Goal: Information Seeking & Learning: Learn about a topic

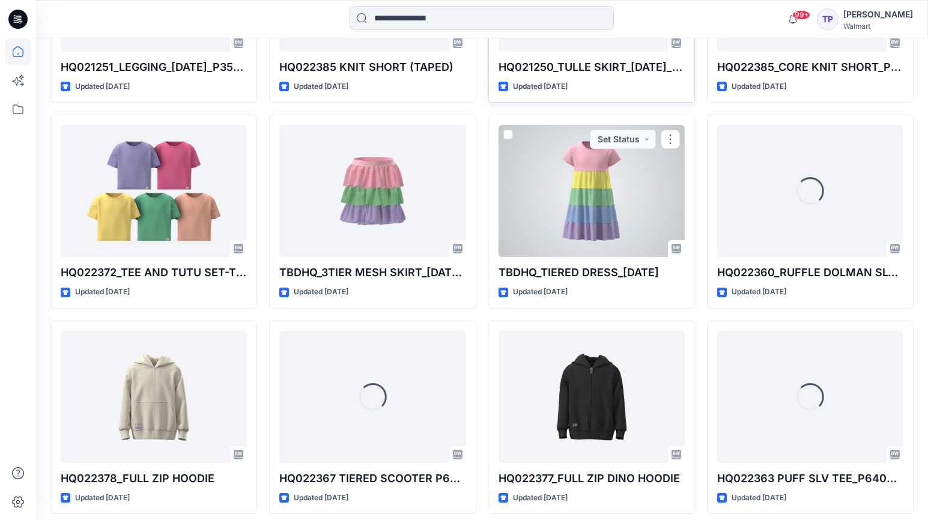
scroll to position [5426, 0]
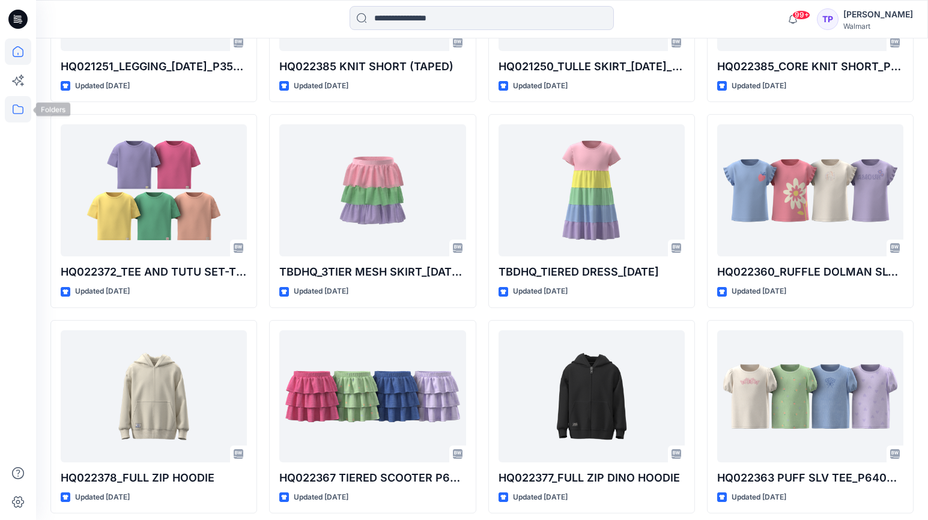
click at [19, 106] on icon at bounding box center [18, 109] width 26 height 26
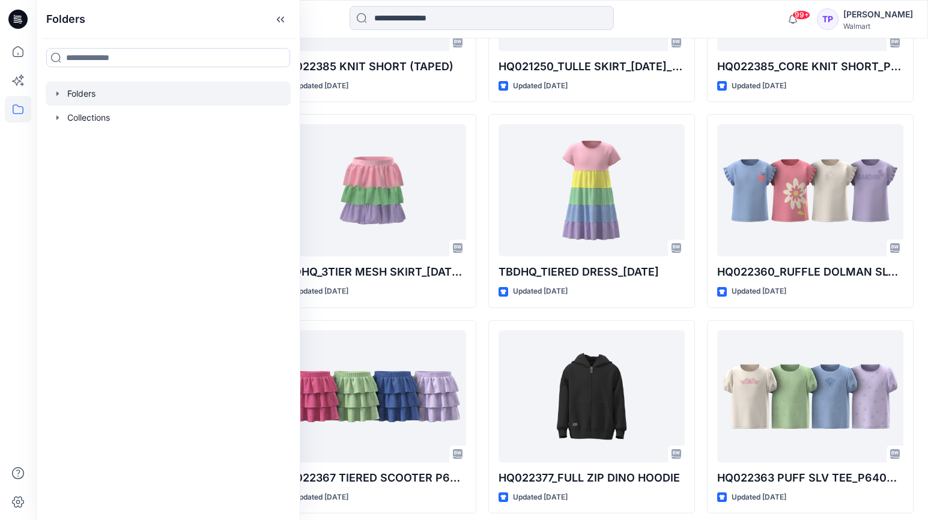
click at [58, 91] on icon "button" at bounding box center [58, 94] width 10 height 10
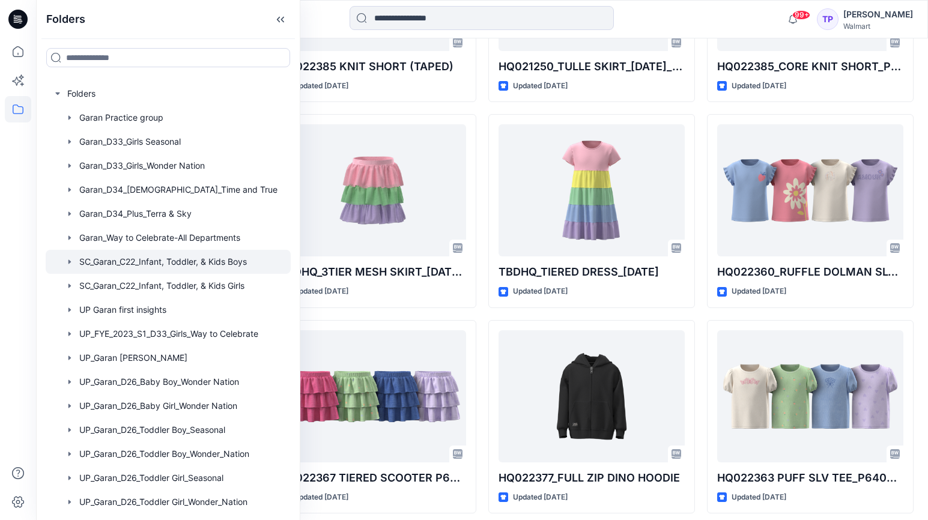
scroll to position [66, 0]
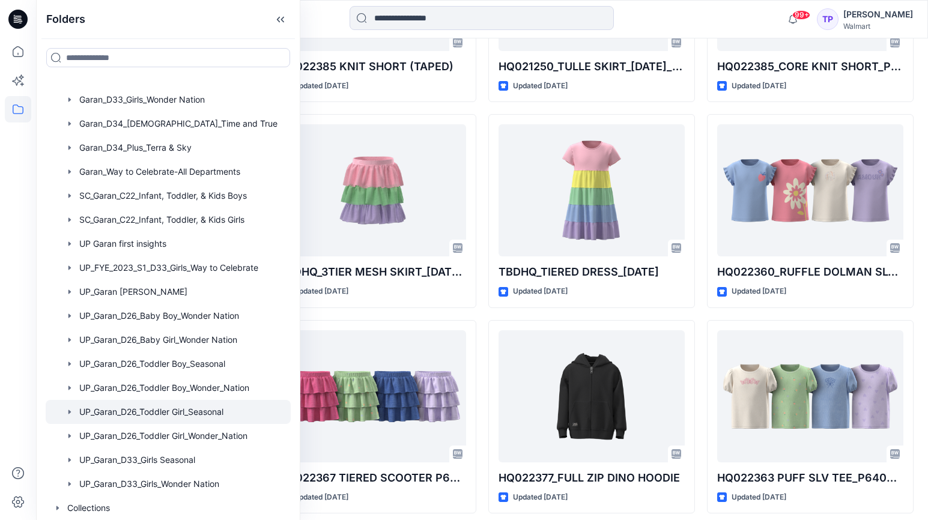
click at [184, 414] on div at bounding box center [168, 412] width 245 height 24
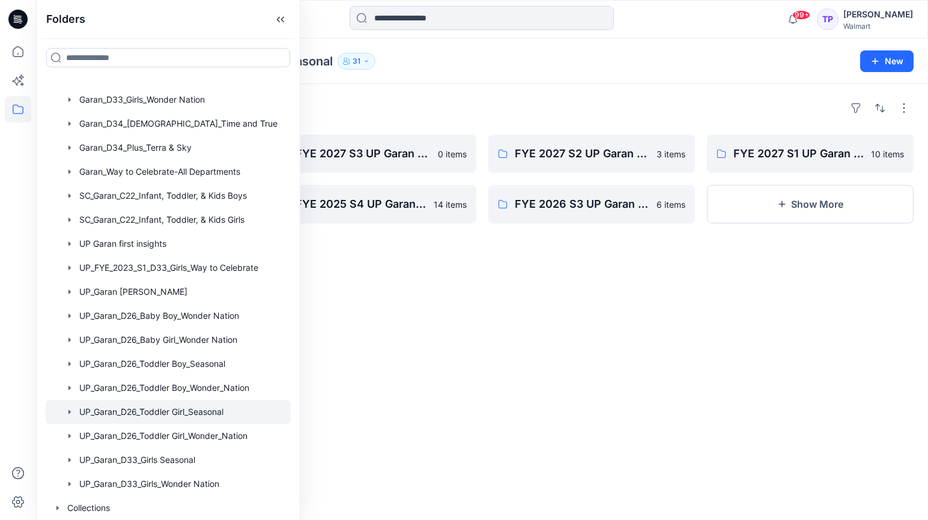
click at [467, 421] on div "Folders FYE 2027 S4 UP Garan D26 Toddler Girl_Seasonal 0 items FYE 2026 S4 UP G…" at bounding box center [482, 302] width 892 height 436
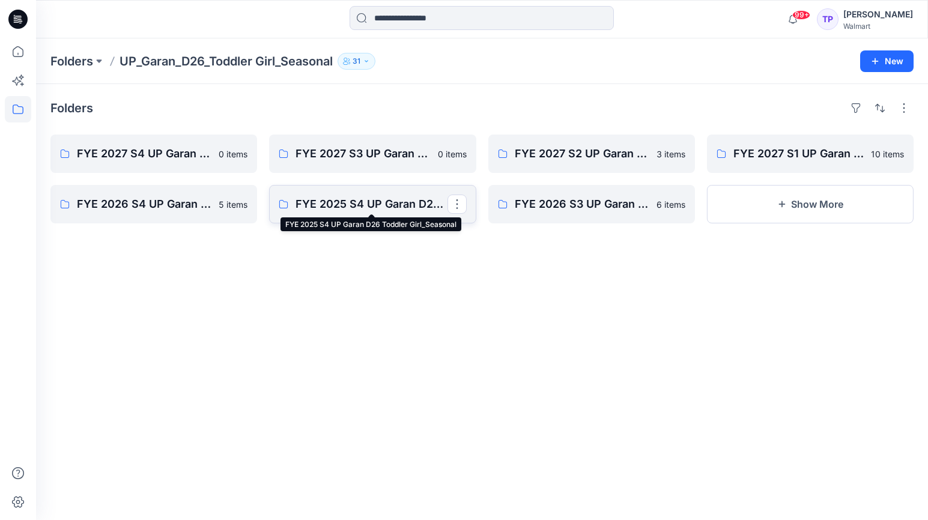
click at [390, 210] on p "FYE 2025 S4 UP Garan D26 Toddler Girl_Seasonal" at bounding box center [370, 204] width 151 height 17
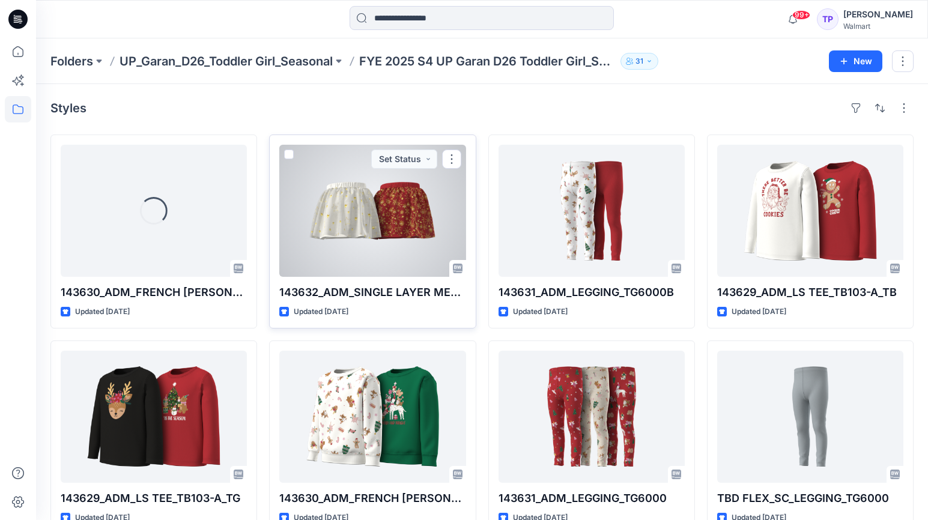
click at [380, 225] on div at bounding box center [372, 211] width 186 height 132
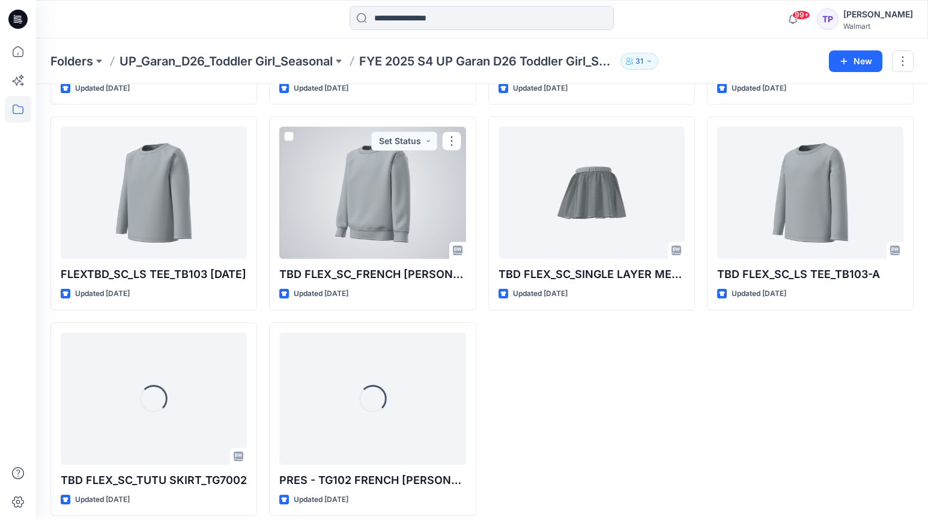
scroll to position [440, 0]
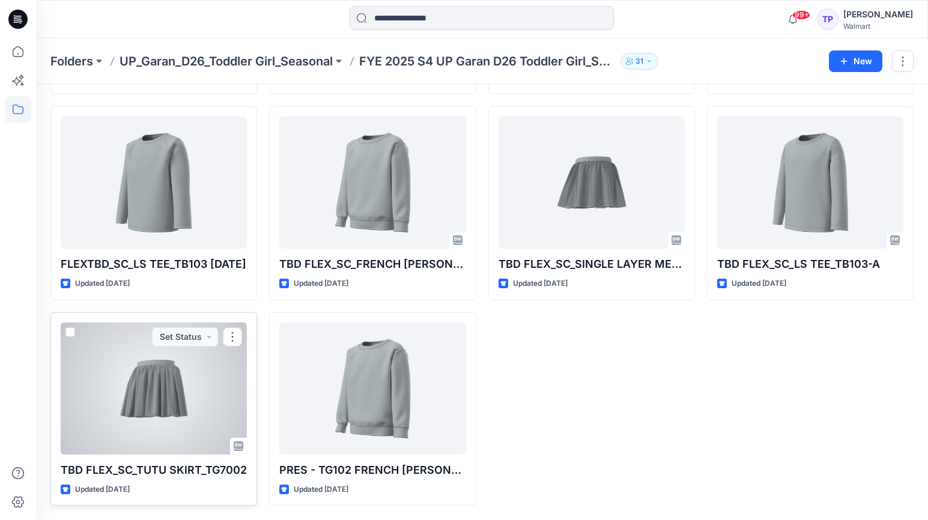
click at [175, 421] on div at bounding box center [154, 388] width 186 height 132
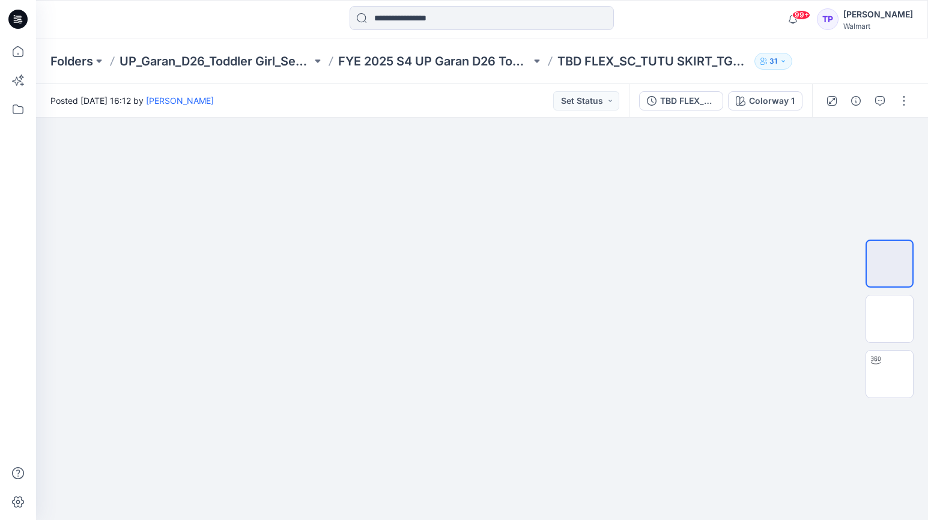
scroll to position [440, 0]
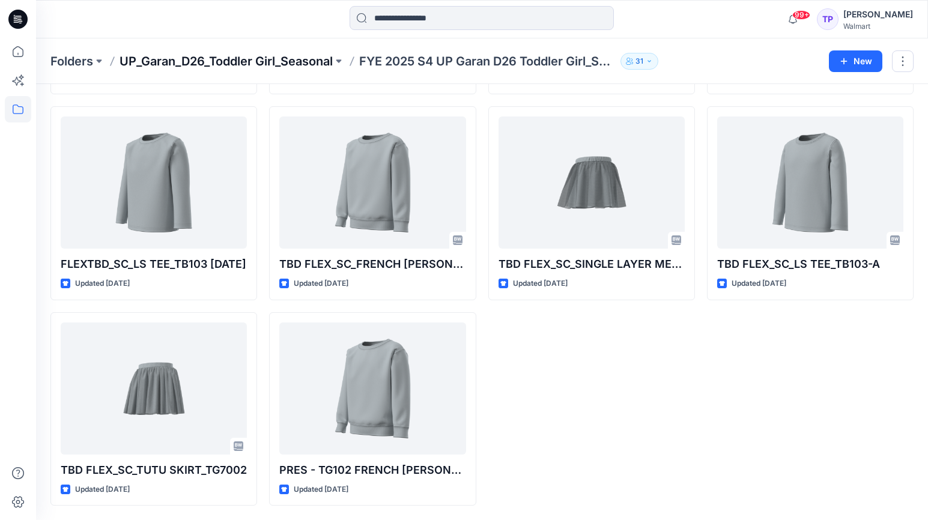
click at [267, 65] on p "UP_Garan_D26_Toddler Girl_Seasonal" at bounding box center [225, 61] width 213 height 17
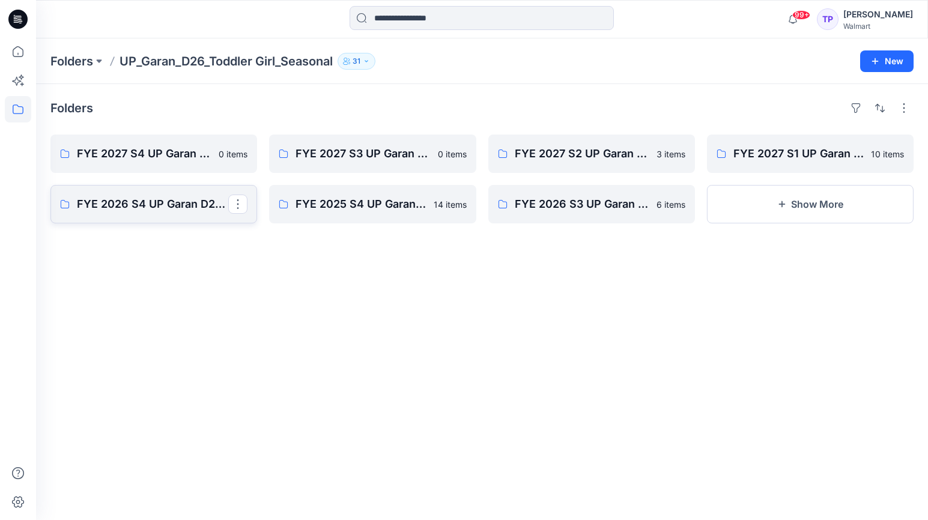
click at [188, 215] on link "FYE 2026 S4 UP Garan D26 Toddler Girl Seasonal" at bounding box center [153, 204] width 207 height 38
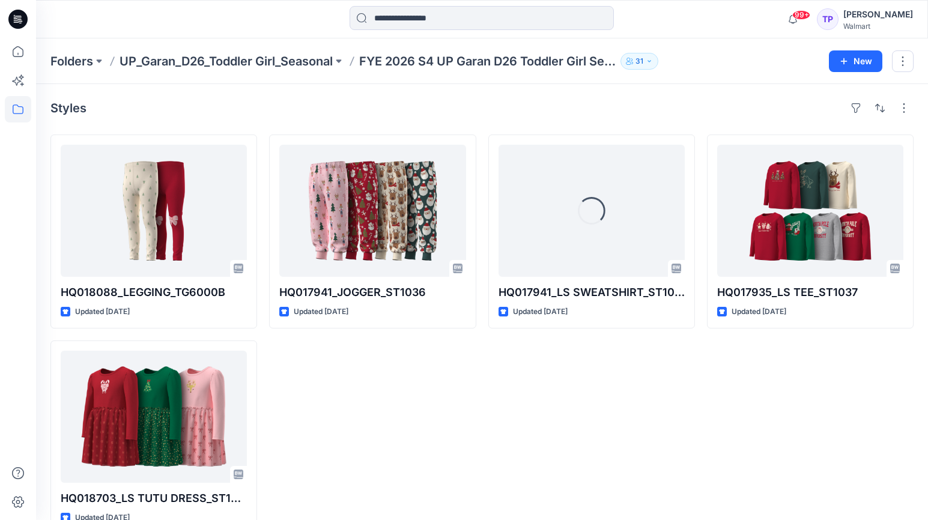
click at [283, 59] on p "UP_Garan_D26_Toddler Girl_Seasonal" at bounding box center [225, 61] width 213 height 17
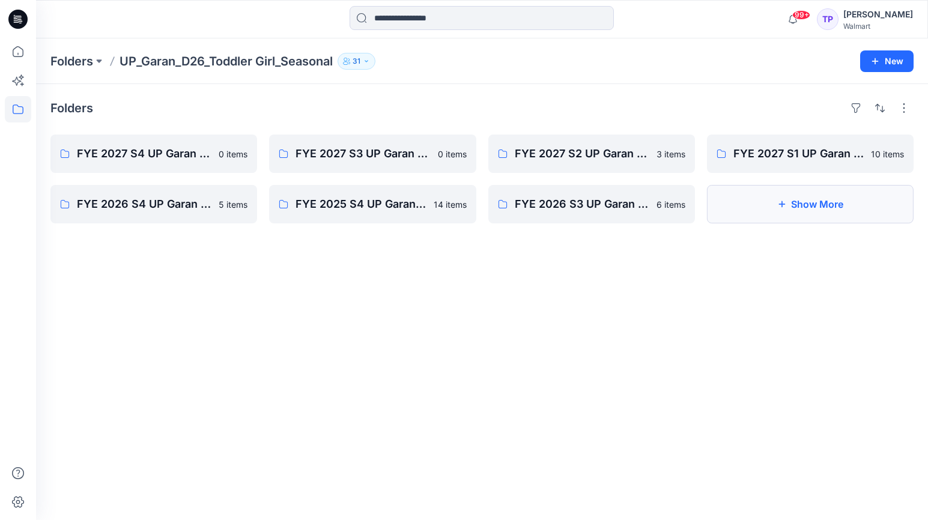
click at [797, 202] on button "Show More" at bounding box center [810, 204] width 207 height 38
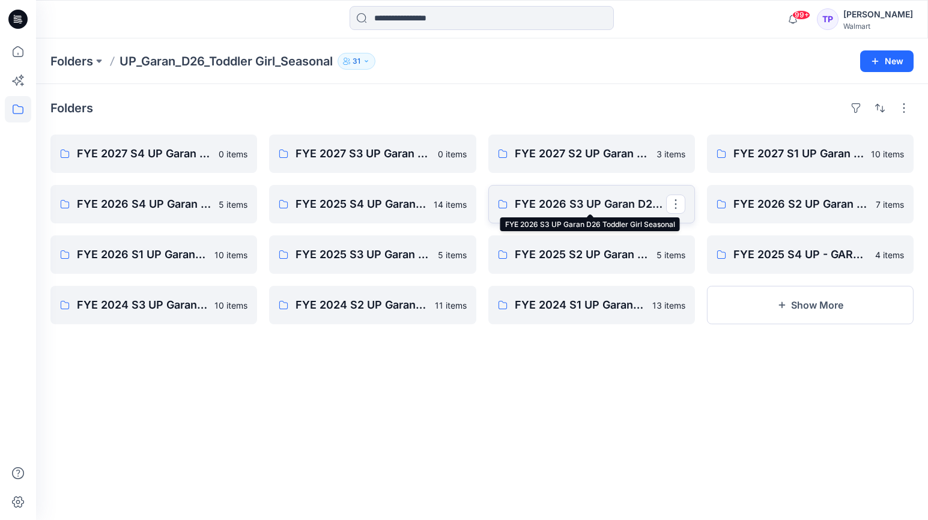
click at [642, 208] on p "FYE 2026 S3 UP Garan D26 Toddler Girl Seasonal" at bounding box center [590, 204] width 151 height 17
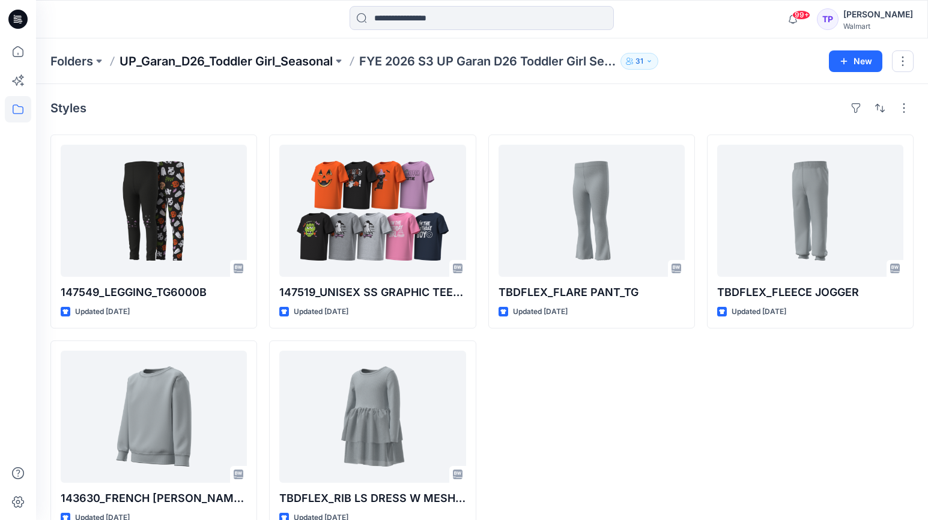
click at [289, 64] on p "UP_Garan_D26_Toddler Girl_Seasonal" at bounding box center [225, 61] width 213 height 17
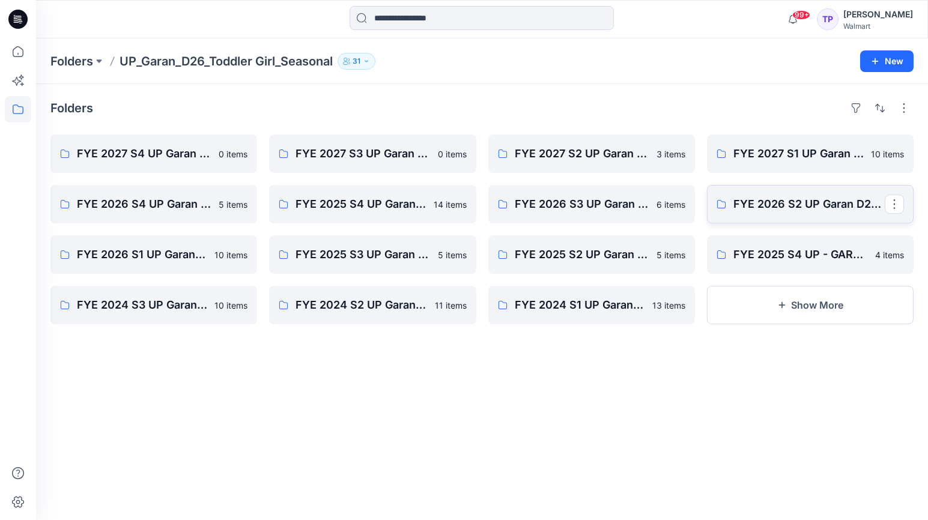
click at [820, 214] on link "FYE 2026 S2 UP Garan D26 Toddler Girl_Seasonal" at bounding box center [810, 204] width 207 height 38
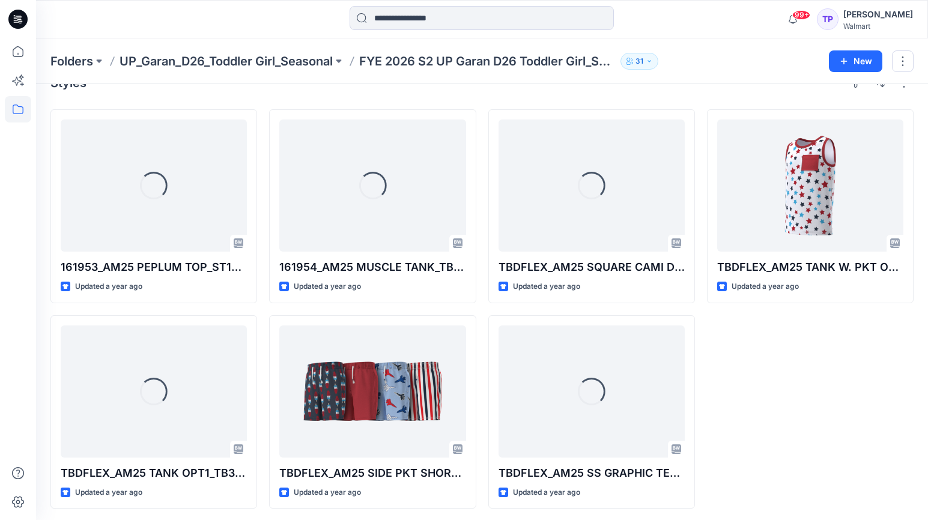
scroll to position [28, 0]
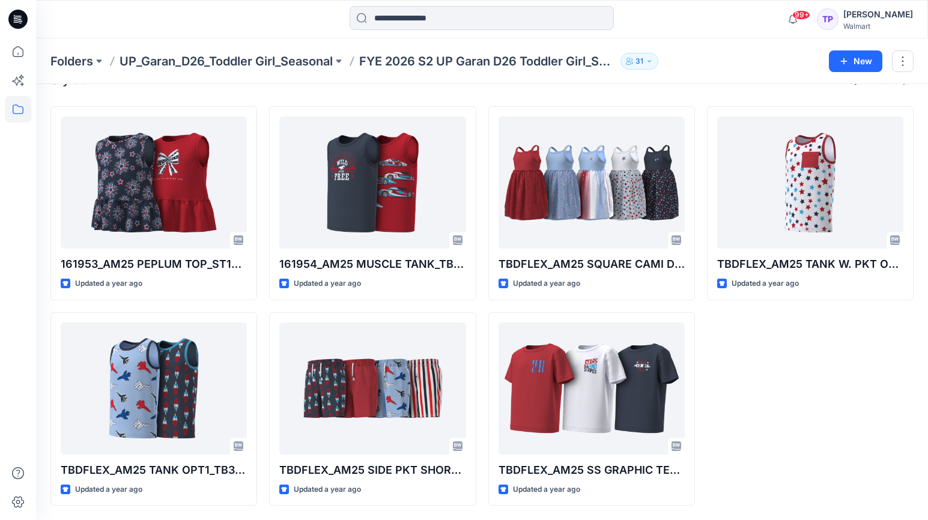
click at [295, 61] on p "UP_Garan_D26_Toddler Girl_Seasonal" at bounding box center [225, 61] width 213 height 17
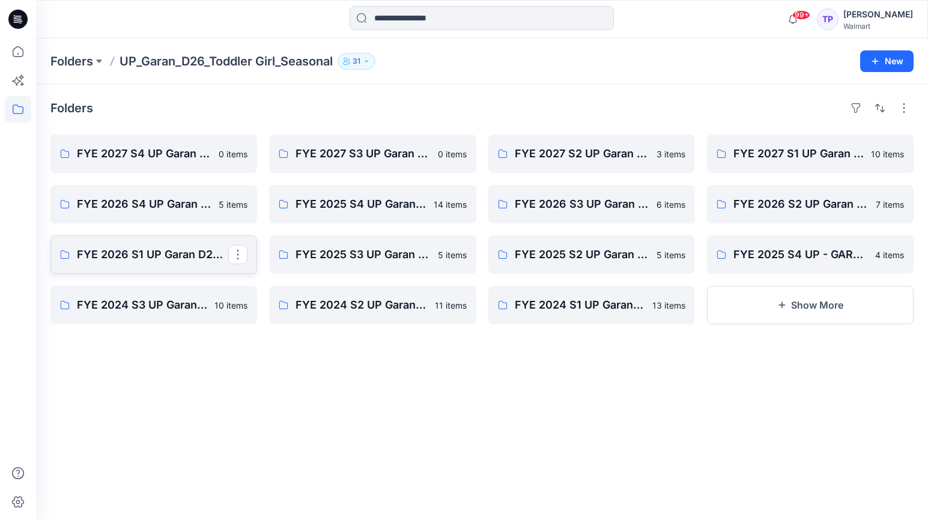
click at [188, 264] on link "FYE 2026 S1 UP Garan D26 Toddler Girl_Seasonal" at bounding box center [153, 254] width 207 height 38
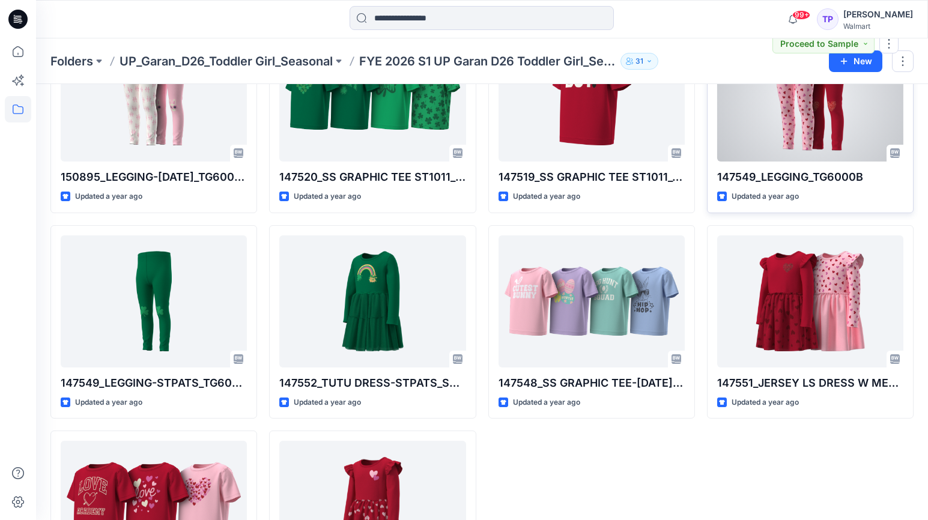
scroll to position [234, 0]
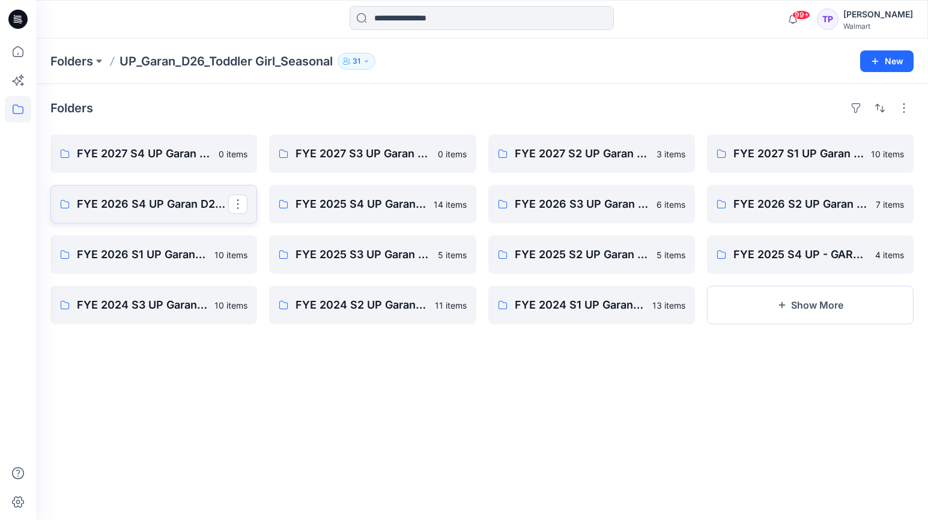
click at [208, 199] on p "FYE 2026 S4 UP Garan D26 Toddler Girl Seasonal" at bounding box center [152, 204] width 151 height 17
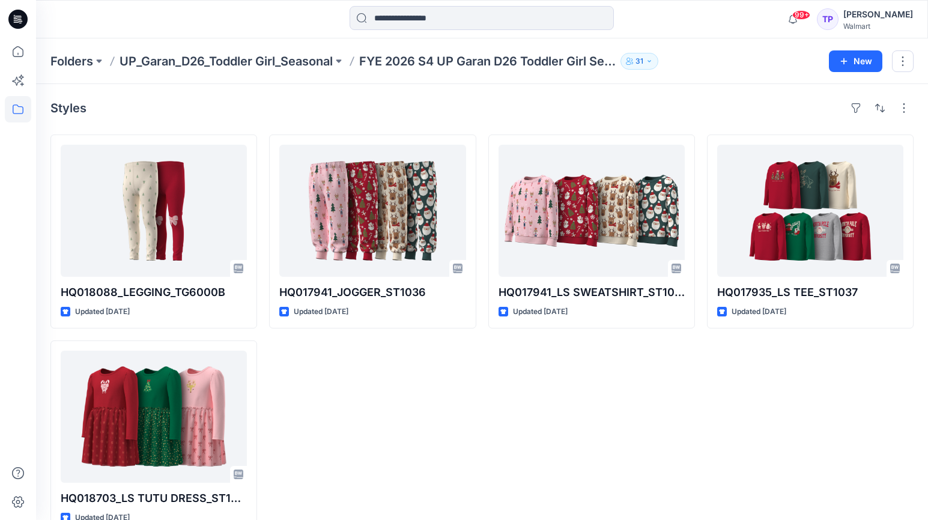
click at [300, 64] on p "UP_Garan_D26_Toddler Girl_Seasonal" at bounding box center [225, 61] width 213 height 17
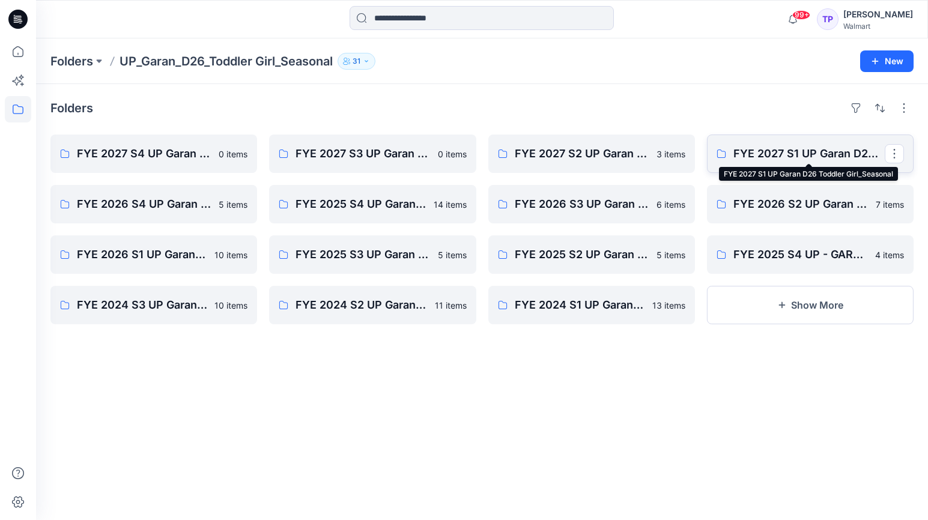
click at [763, 147] on p "FYE 2027 S1 UP Garan D26 Toddler Girl_Seasonal" at bounding box center [808, 153] width 151 height 17
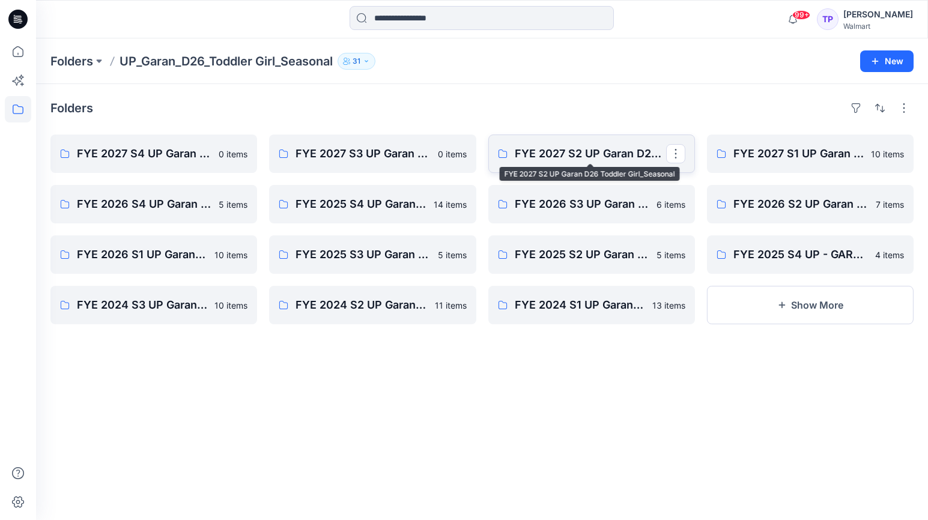
click at [548, 151] on p "FYE 2027 S2 UP Garan D26 Toddler Girl_Seasonal" at bounding box center [590, 153] width 151 height 17
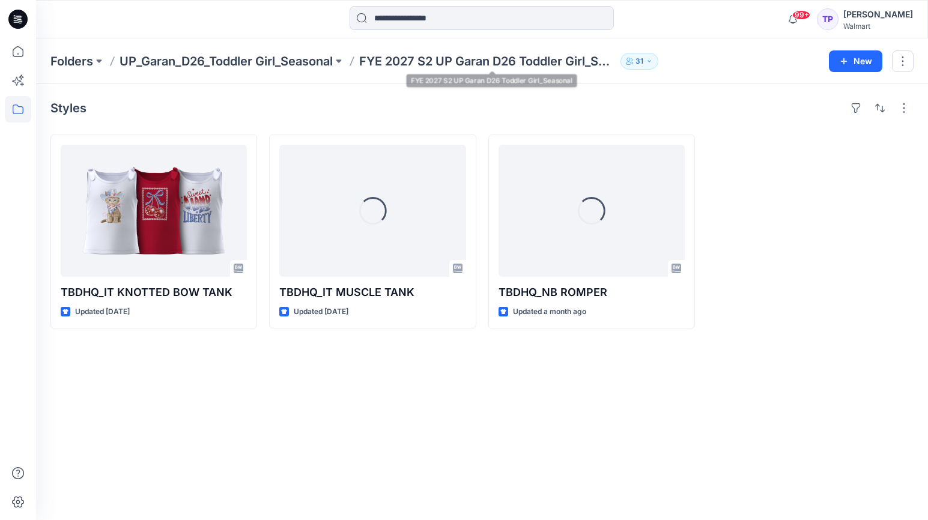
click at [255, 53] on p "UP_Garan_D26_Toddler Girl_Seasonal" at bounding box center [225, 61] width 213 height 17
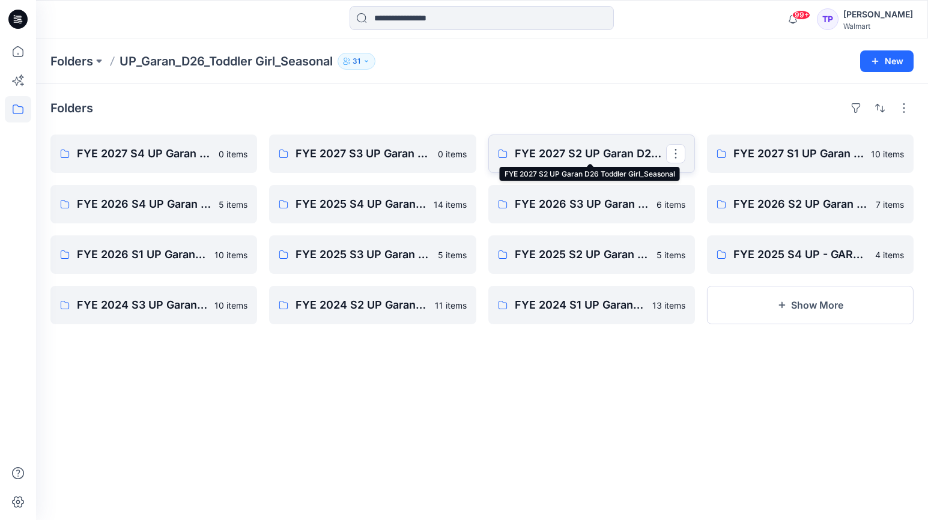
click at [591, 153] on p "FYE 2027 S2 UP Garan D26 Toddler Girl_Seasonal" at bounding box center [590, 153] width 151 height 17
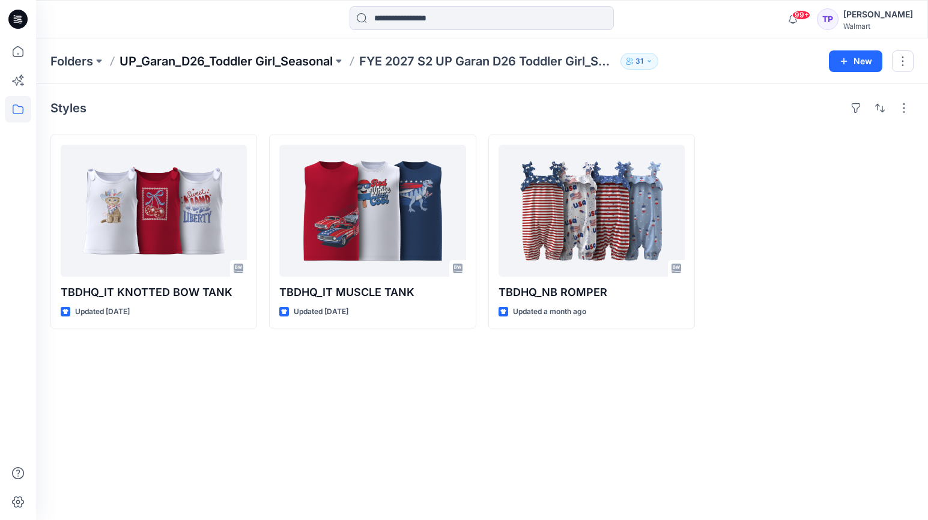
click at [323, 56] on p "UP_Garan_D26_Toddler Girl_Seasonal" at bounding box center [225, 61] width 213 height 17
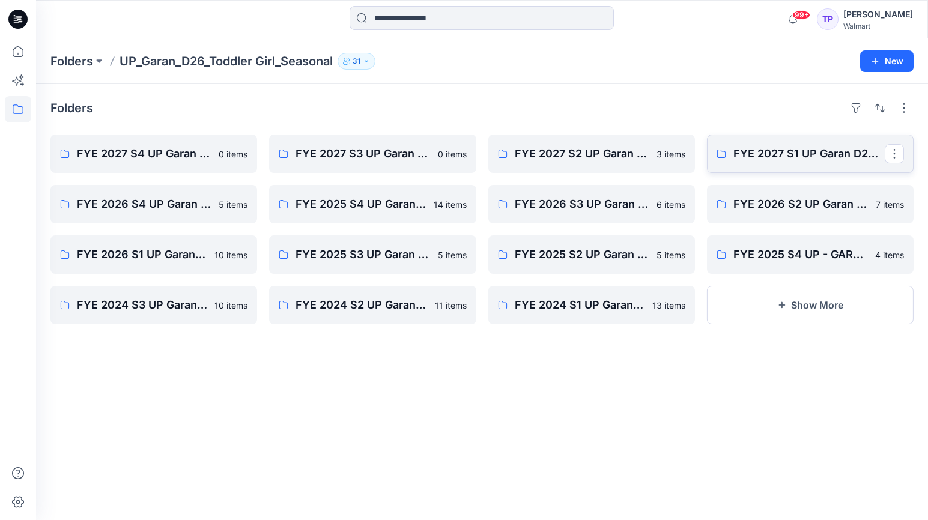
click at [769, 163] on link "FYE 2027 S1 UP Garan D26 Toddler Girl_Seasonal" at bounding box center [810, 154] width 207 height 38
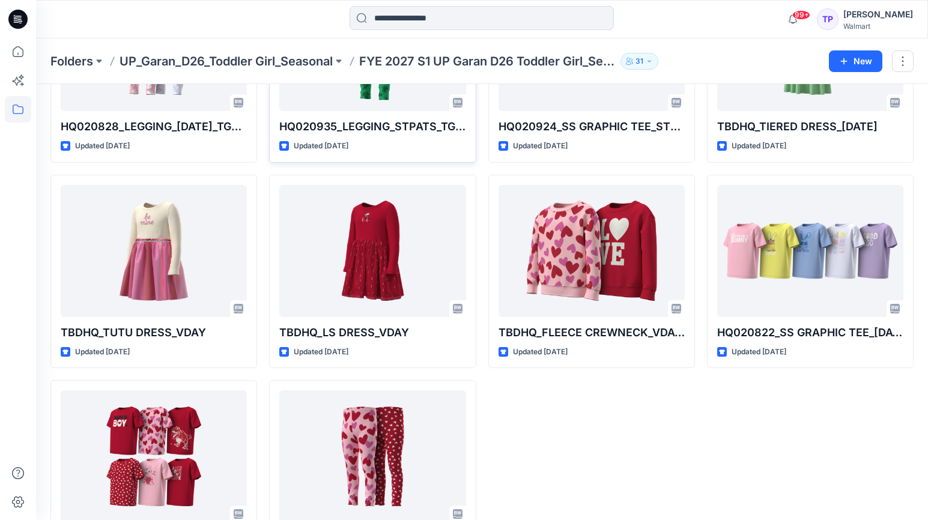
scroll to position [186, 0]
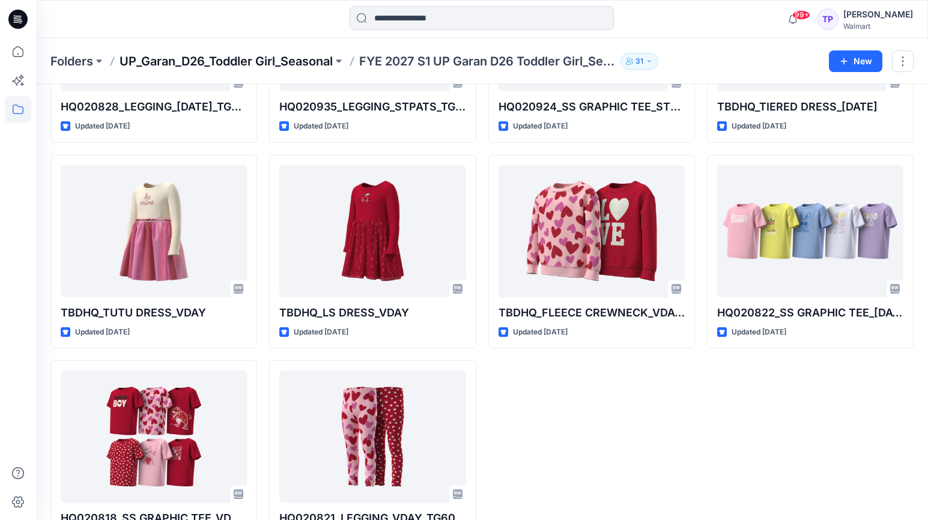
click at [294, 56] on p "UP_Garan_D26_Toddler Girl_Seasonal" at bounding box center [225, 61] width 213 height 17
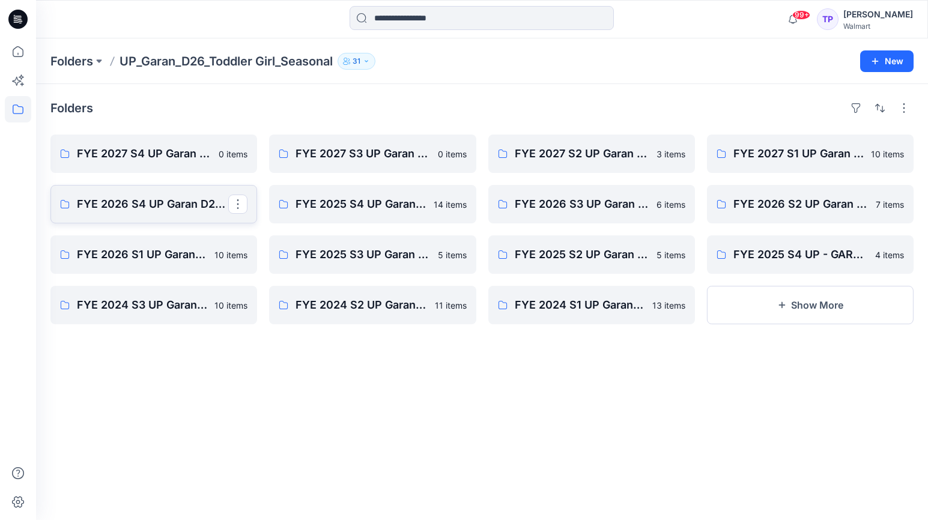
click at [180, 215] on link "FYE 2026 S4 UP Garan D26 Toddler Girl Seasonal" at bounding box center [153, 204] width 207 height 38
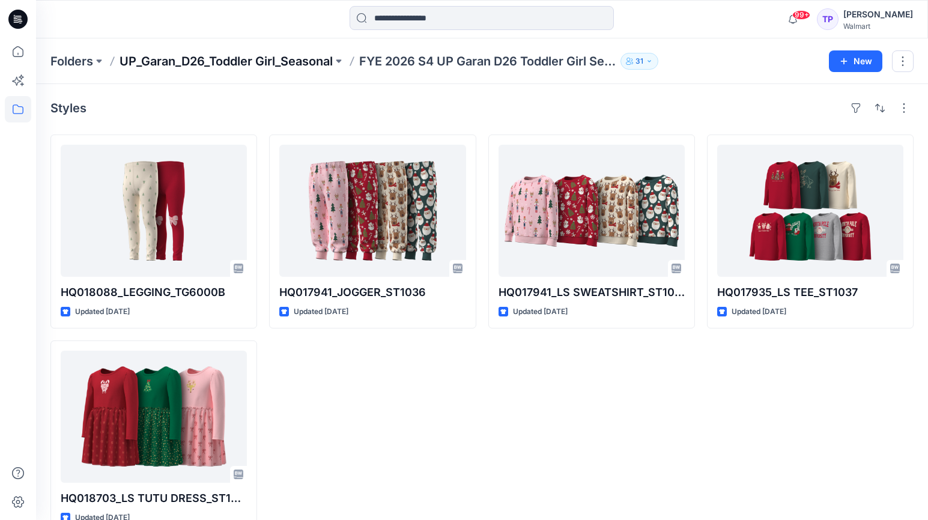
click at [299, 62] on p "UP_Garan_D26_Toddler Girl_Seasonal" at bounding box center [225, 61] width 213 height 17
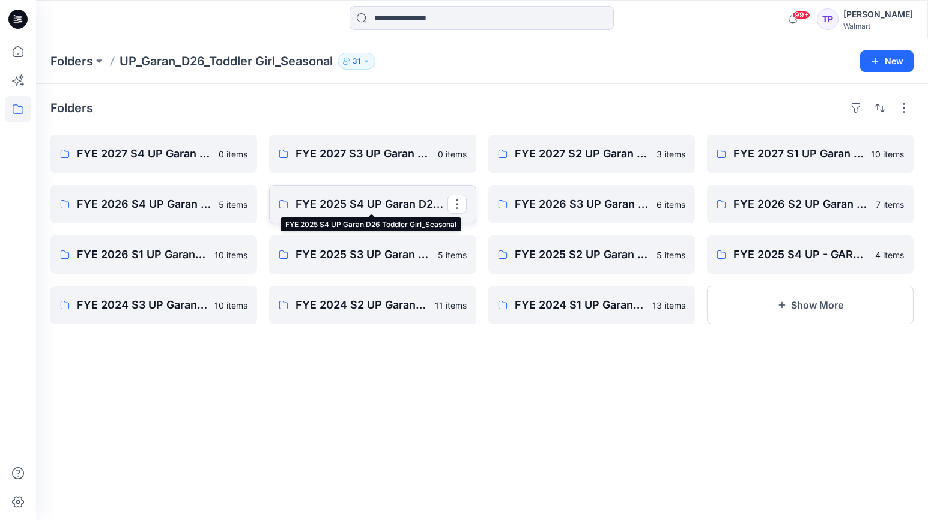
click at [415, 208] on p "FYE 2025 S4 UP Garan D26 Toddler Girl_Seasonal" at bounding box center [370, 204] width 151 height 17
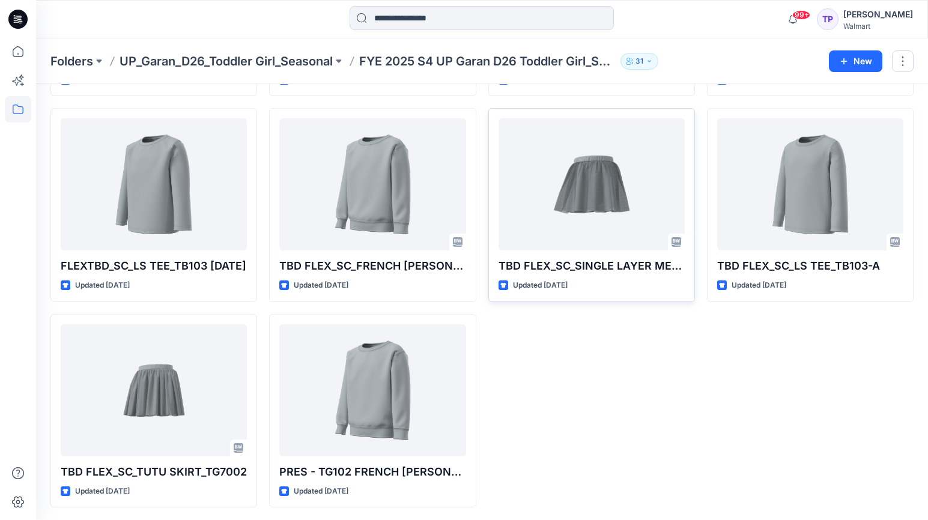
scroll to position [440, 0]
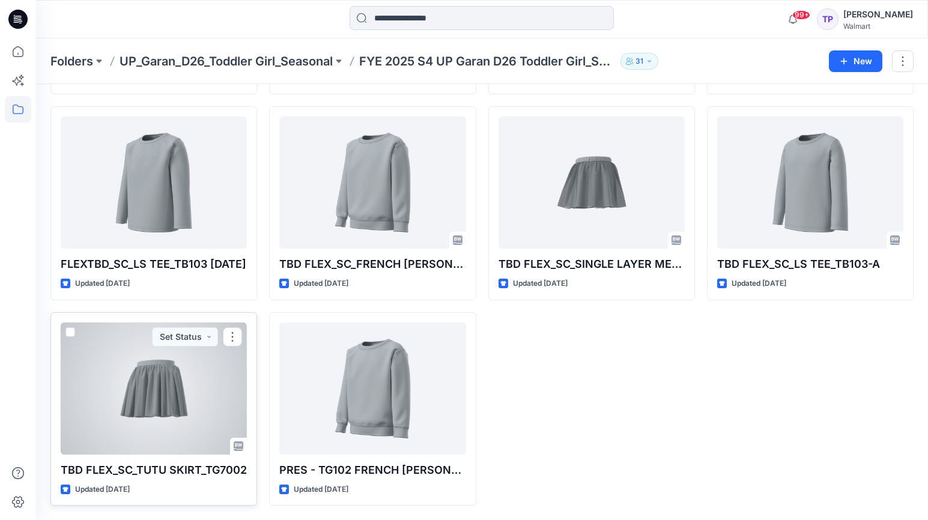
click at [163, 422] on div at bounding box center [154, 388] width 186 height 132
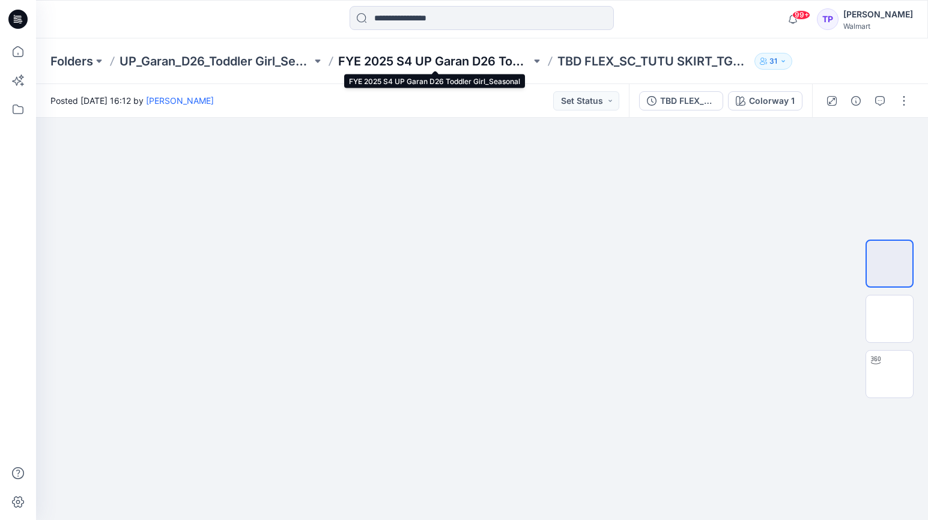
click at [432, 55] on p "FYE 2025 S4 UP Garan D26 Toddler Girl_Seasonal" at bounding box center [434, 61] width 192 height 17
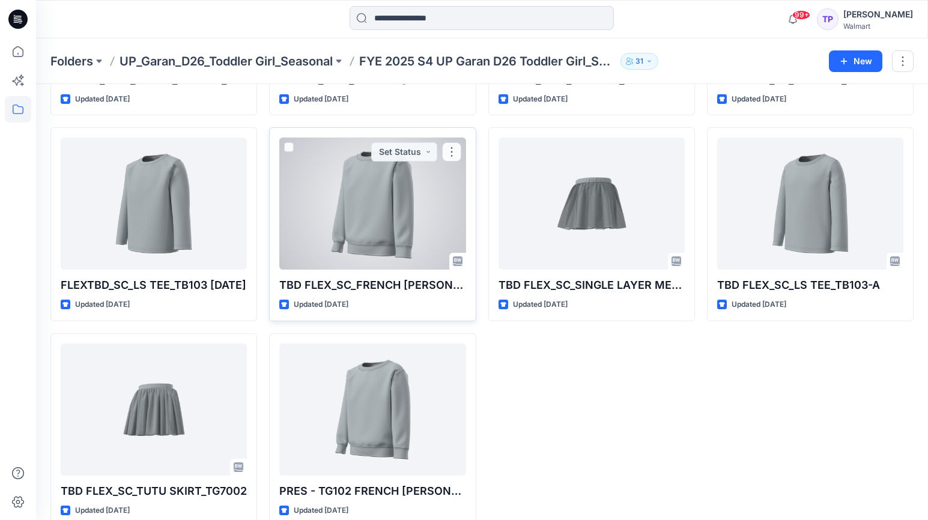
scroll to position [440, 0]
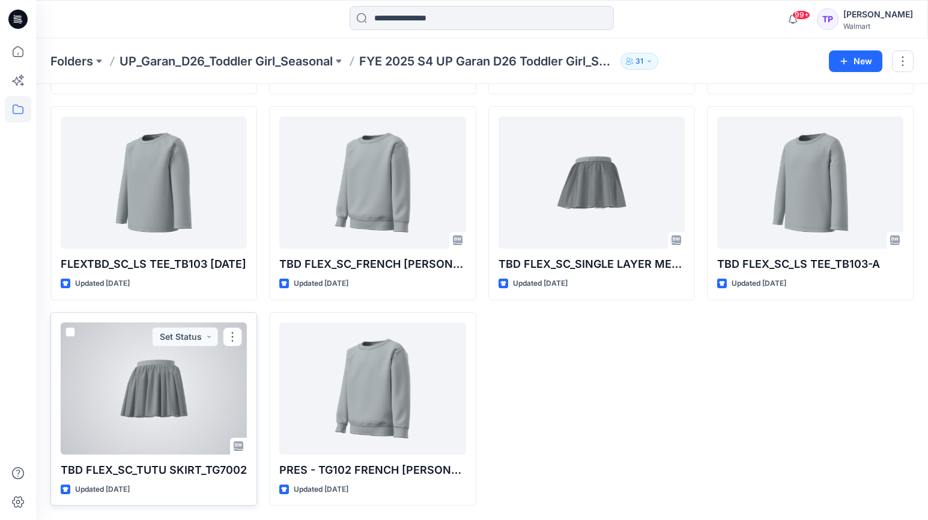
click at [154, 440] on div at bounding box center [154, 388] width 186 height 132
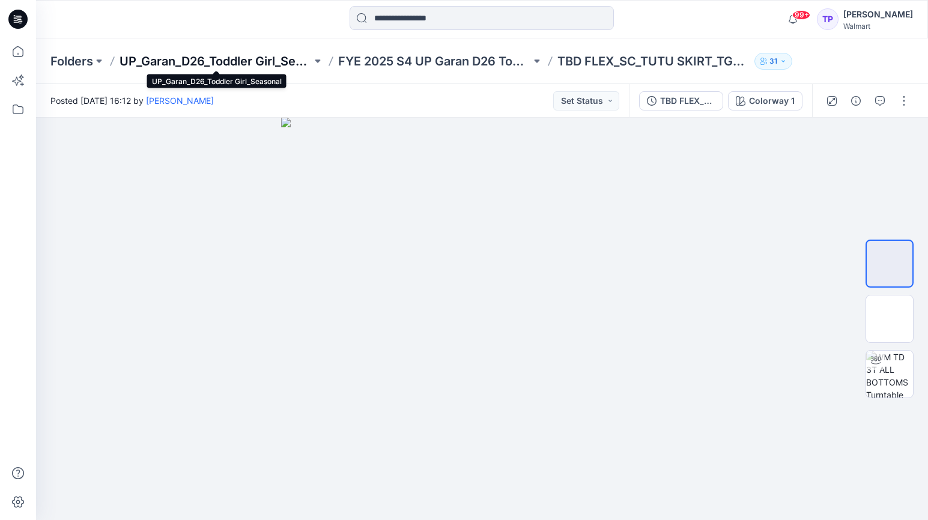
click at [235, 59] on p "UP_Garan_D26_Toddler Girl_Seasonal" at bounding box center [215, 61] width 192 height 17
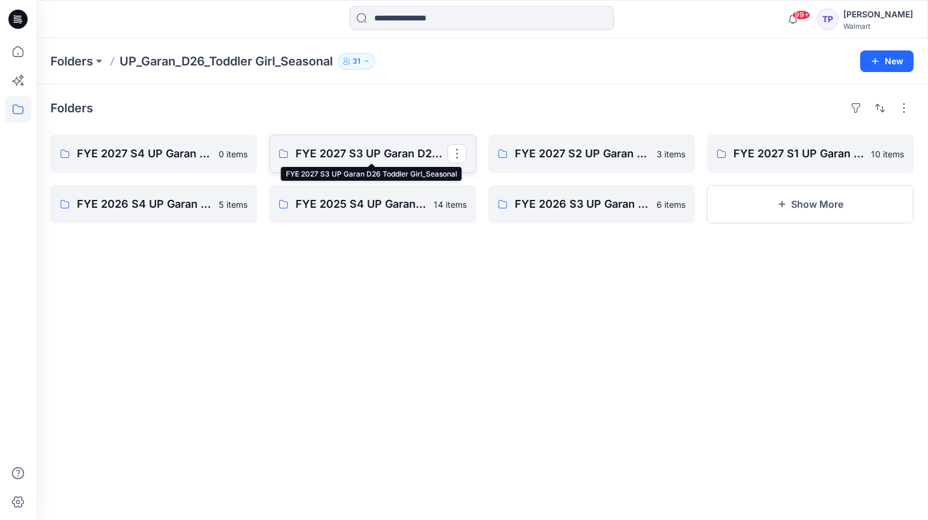
click at [352, 156] on p "FYE 2027 S3 UP Garan D26 Toddler Girl_Seasonal" at bounding box center [370, 153] width 151 height 17
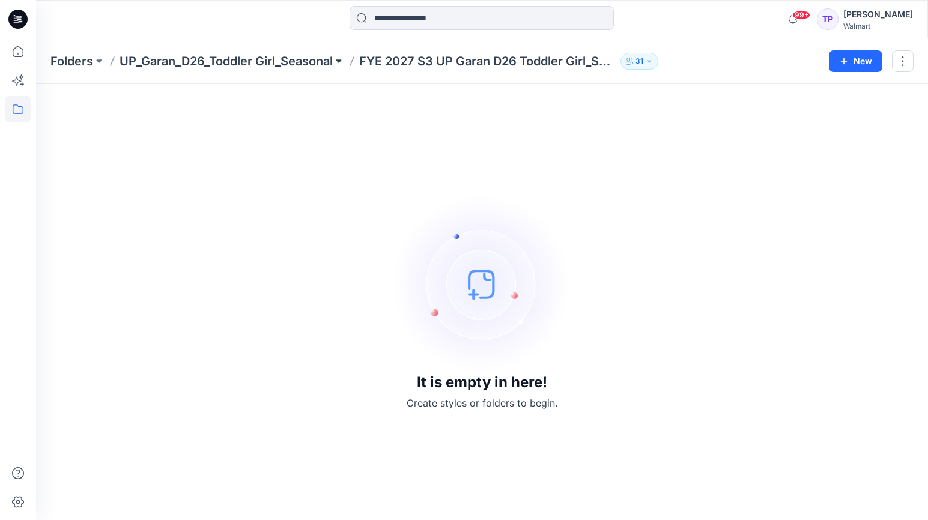
click at [349, 62] on div "Folders UP_Garan_D26_Toddler Girl_Seasonal FYE 2027 S3 UP Garan D26 Toddler Gir…" at bounding box center [434, 61] width 769 height 17
click at [341, 63] on button at bounding box center [339, 61] width 12 height 17
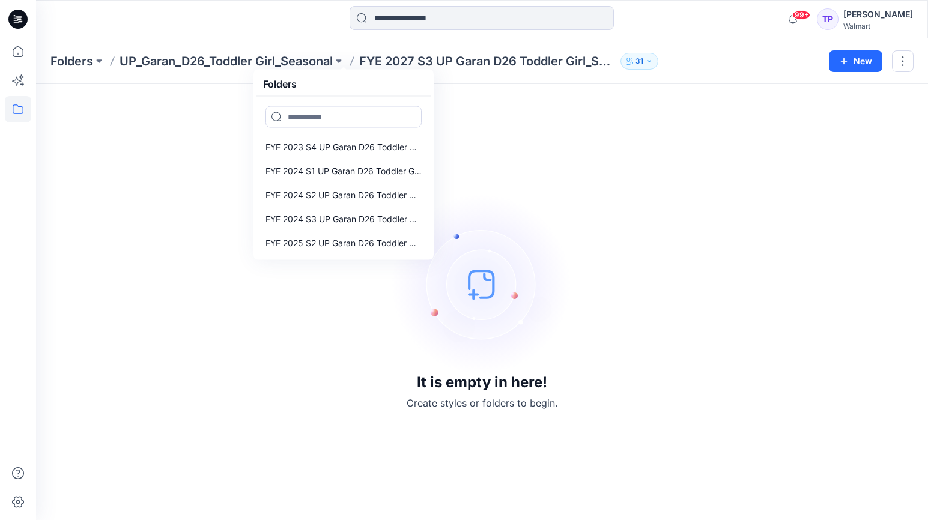
click at [477, 66] on p "FYE 2027 S3 UP Garan D26 Toddler Girl_Seasonal" at bounding box center [487, 61] width 256 height 17
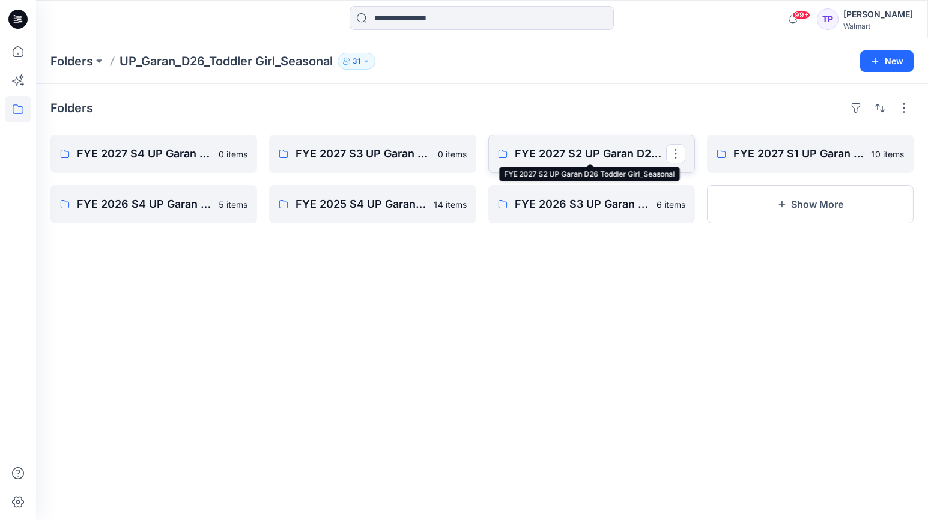
click at [631, 154] on p "FYE 2027 S2 UP Garan D26 Toddler Girl_Seasonal" at bounding box center [590, 153] width 151 height 17
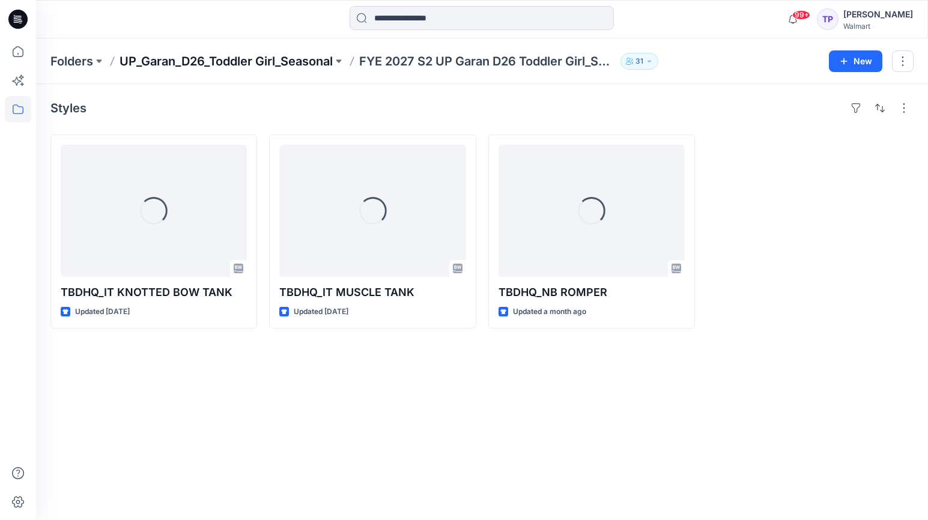
click at [291, 58] on p "UP_Garan_D26_Toddler Girl_Seasonal" at bounding box center [225, 61] width 213 height 17
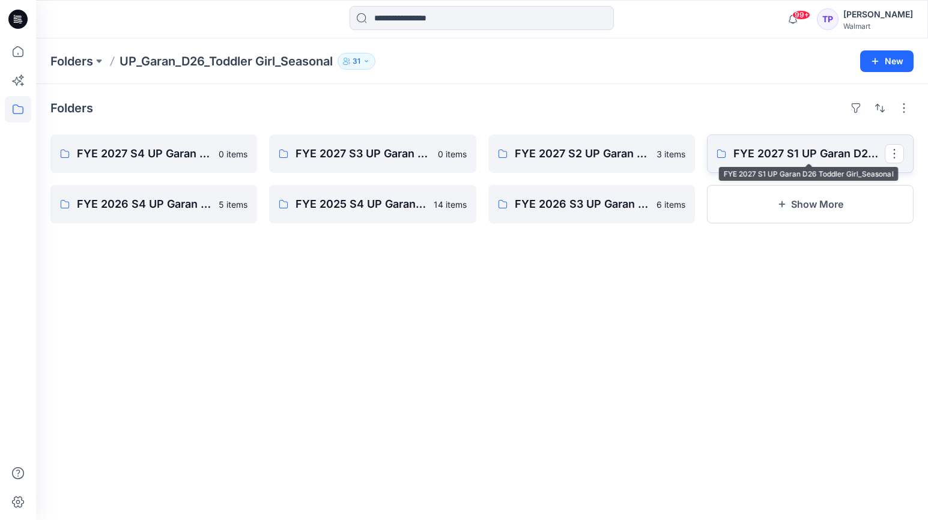
click at [831, 159] on p "FYE 2027 S1 UP Garan D26 Toddler Girl_Seasonal" at bounding box center [808, 153] width 151 height 17
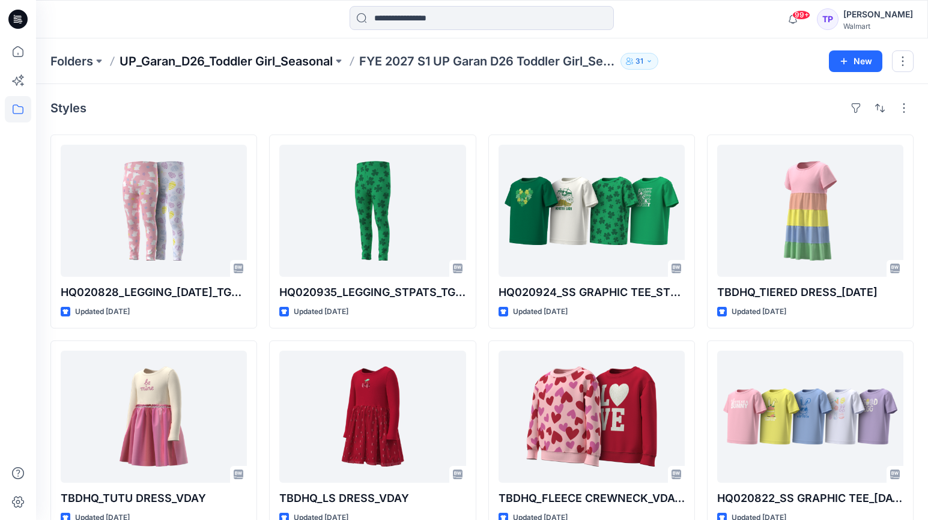
click at [297, 60] on p "UP_Garan_D26_Toddler Girl_Seasonal" at bounding box center [225, 61] width 213 height 17
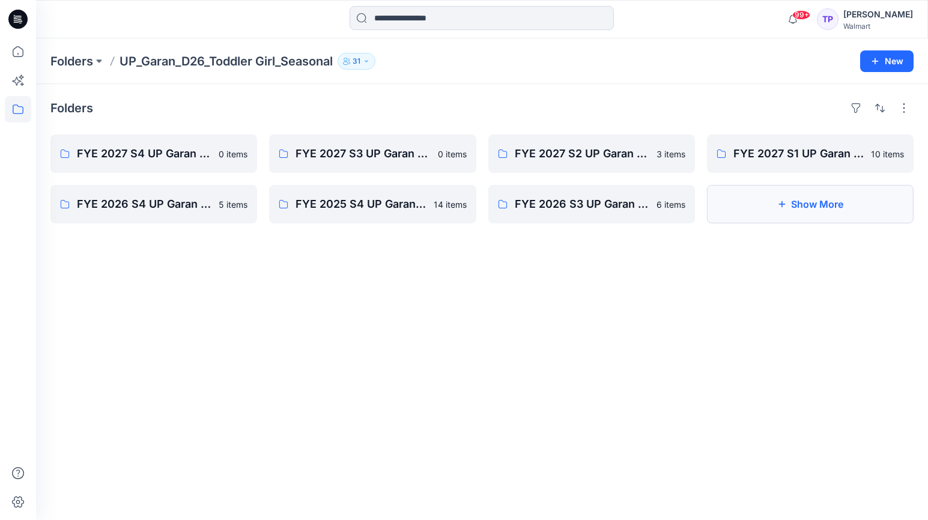
click at [785, 198] on button "Show More" at bounding box center [810, 204] width 207 height 38
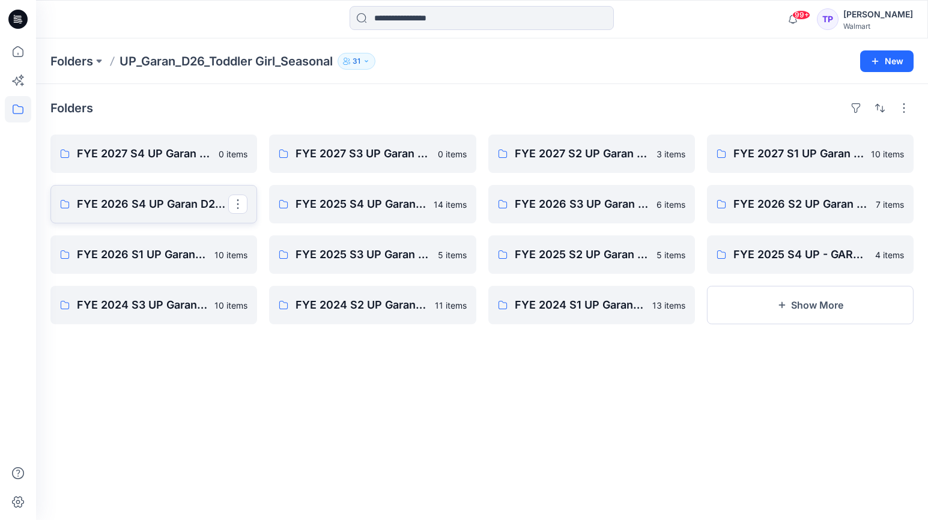
click at [108, 213] on link "FYE 2026 S4 UP Garan D26 Toddler Girl Seasonal" at bounding box center [153, 204] width 207 height 38
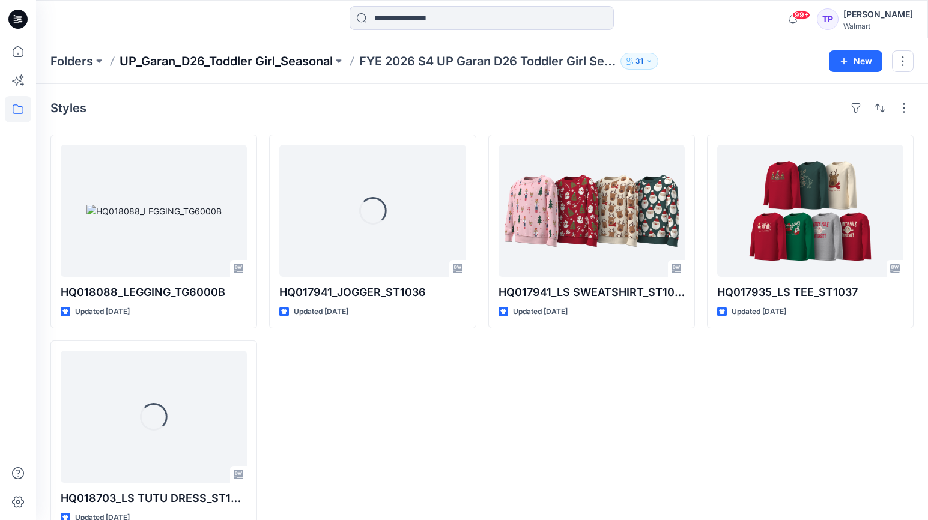
click at [297, 62] on p "UP_Garan_D26_Toddler Girl_Seasonal" at bounding box center [225, 61] width 213 height 17
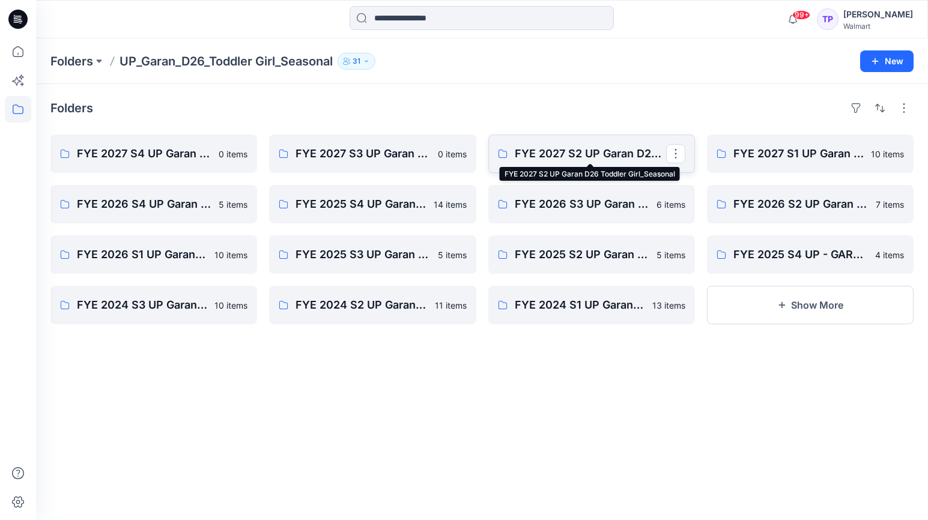
click at [586, 154] on p "FYE 2027 S2 UP Garan D26 Toddler Girl_Seasonal" at bounding box center [590, 153] width 151 height 17
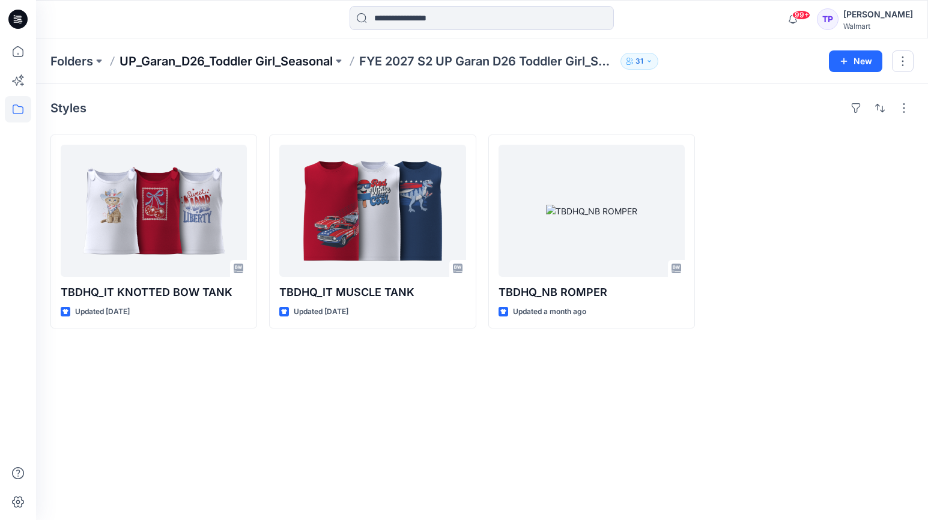
click at [322, 60] on p "UP_Garan_D26_Toddler Girl_Seasonal" at bounding box center [225, 61] width 213 height 17
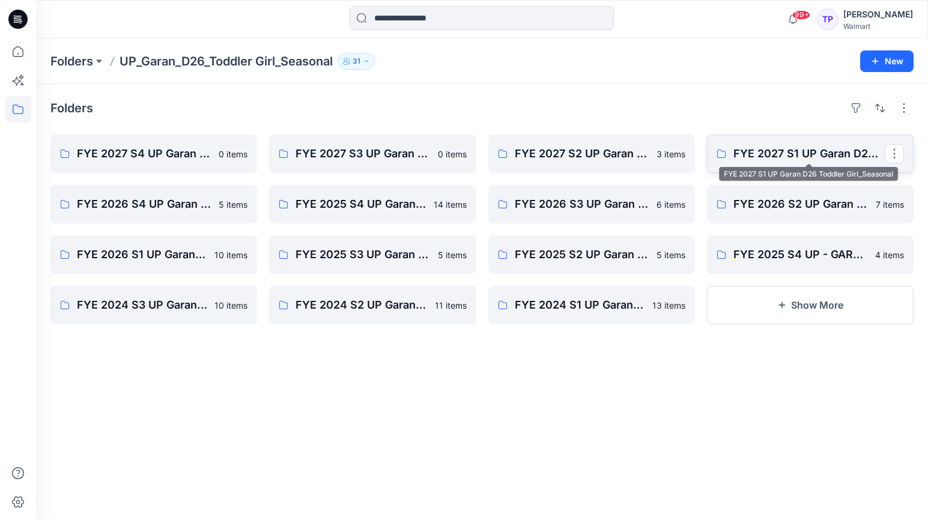
click at [754, 157] on p "FYE 2027 S1 UP Garan D26 Toddler Girl_Seasonal" at bounding box center [808, 153] width 151 height 17
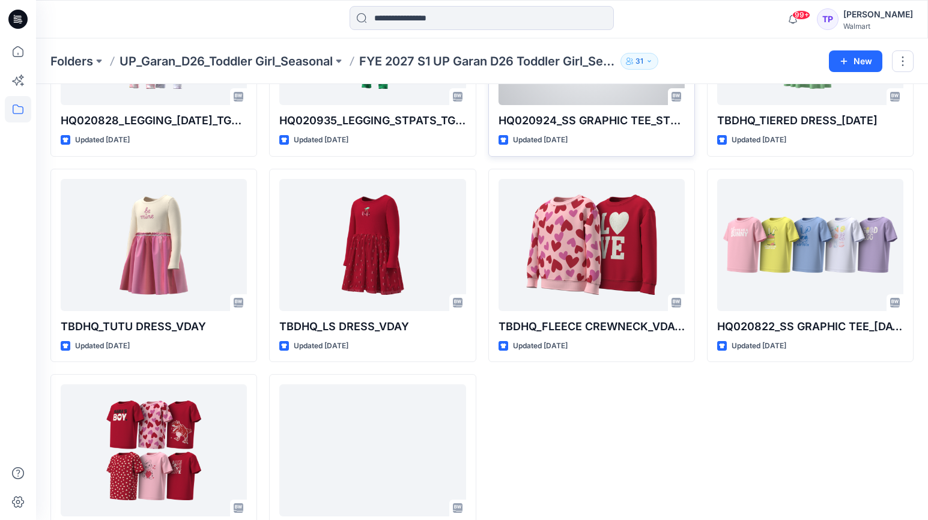
scroll to position [234, 0]
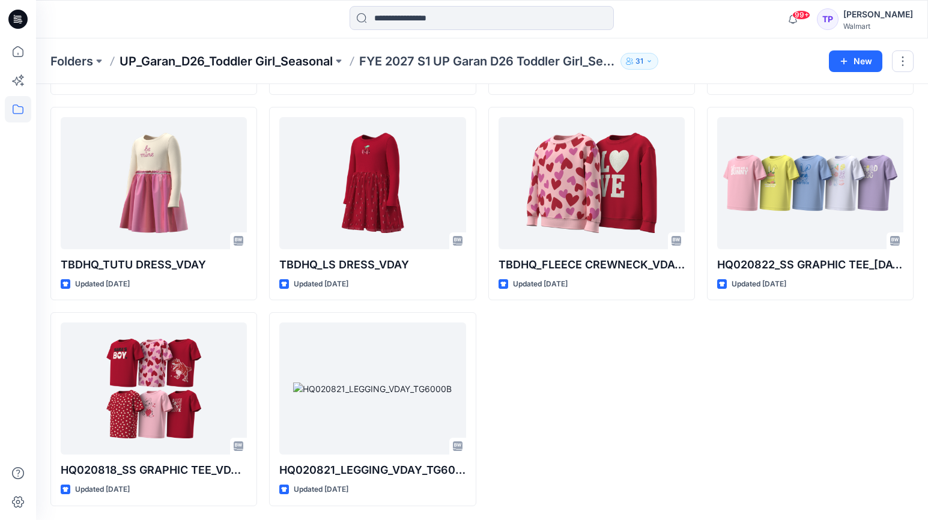
click at [244, 55] on p "UP_Garan_D26_Toddler Girl_Seasonal" at bounding box center [225, 61] width 213 height 17
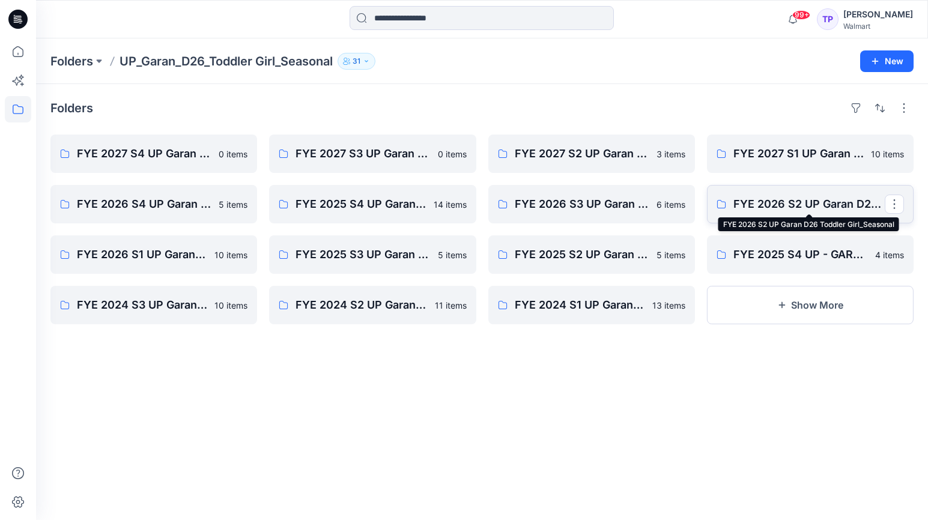
click at [802, 207] on p "FYE 2026 S2 UP Garan D26 Toddler Girl_Seasonal" at bounding box center [808, 204] width 151 height 17
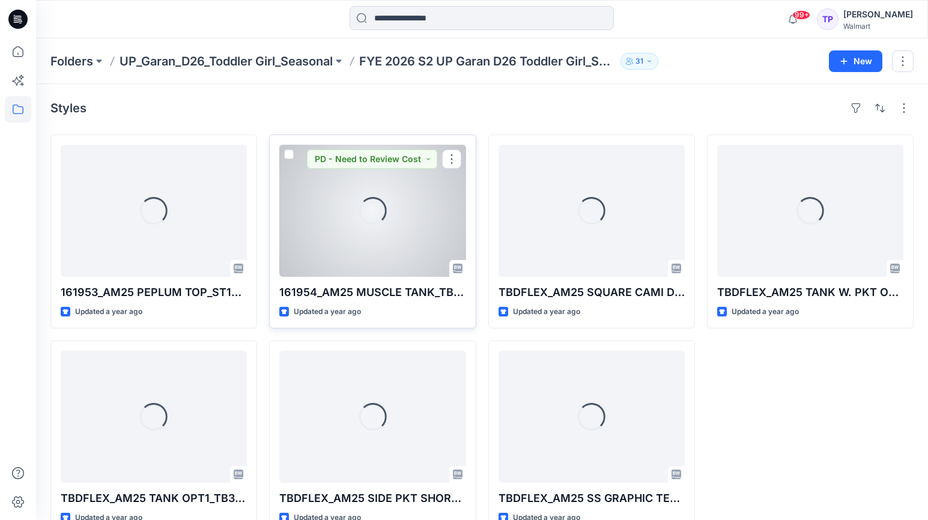
scroll to position [28, 0]
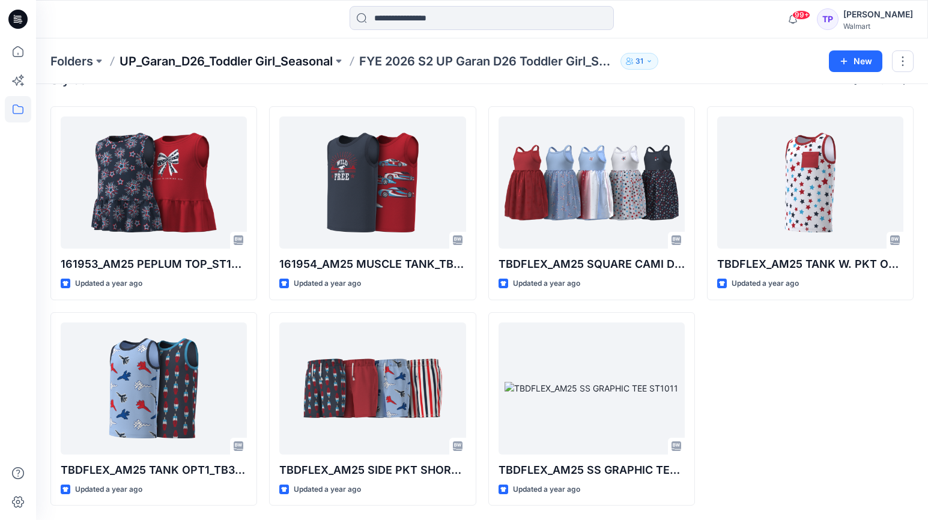
click at [321, 62] on p "UP_Garan_D26_Toddler Girl_Seasonal" at bounding box center [225, 61] width 213 height 17
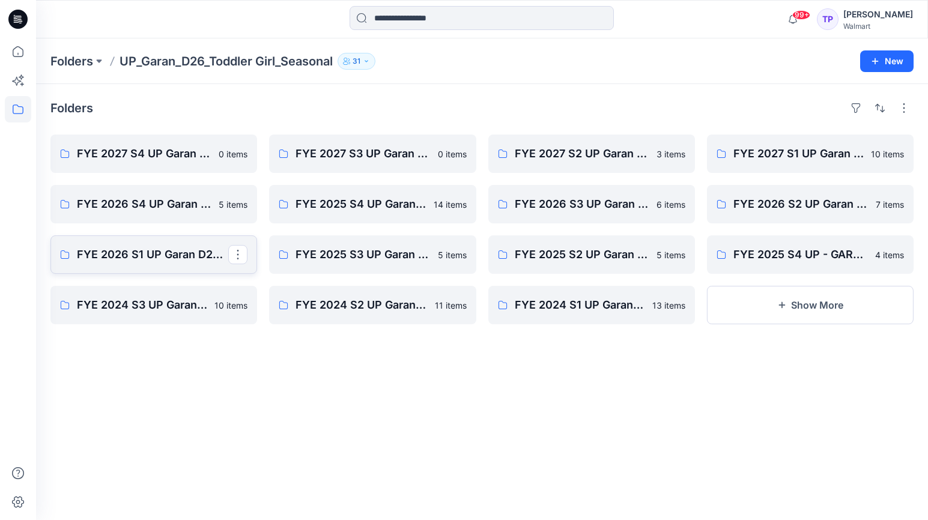
click at [171, 256] on p "FYE 2026 S1 UP Garan D26 Toddler Girl_Seasonal" at bounding box center [152, 254] width 151 height 17
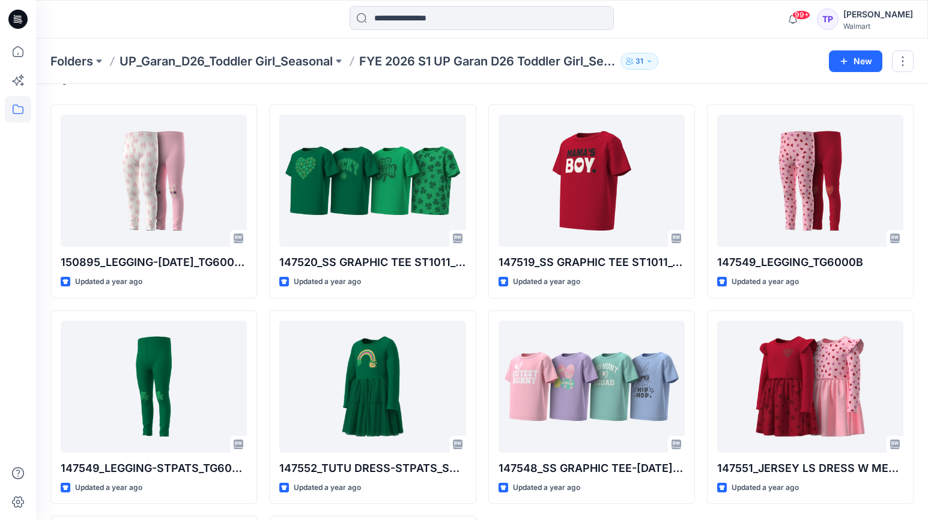
scroll to position [31, 0]
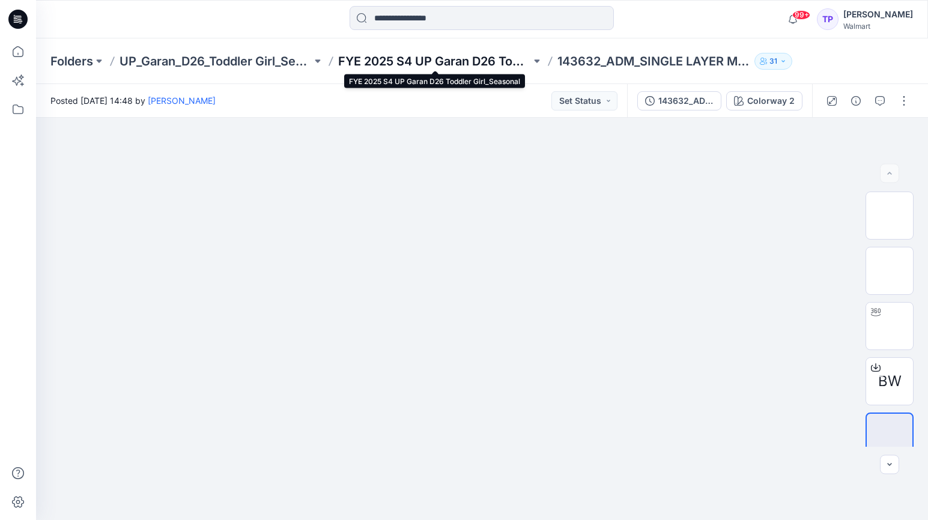
click at [462, 60] on p "FYE 2025 S4 UP Garan D26 Toddler Girl_Seasonal" at bounding box center [434, 61] width 192 height 17
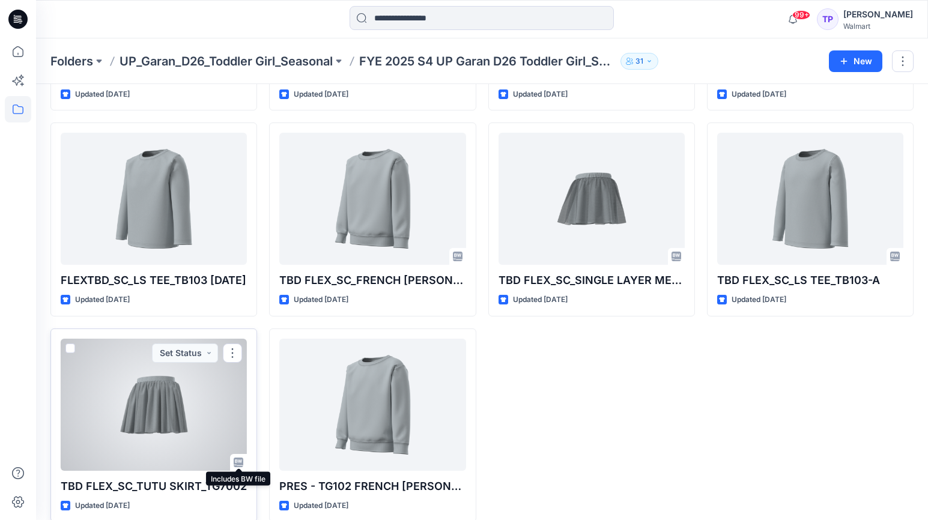
scroll to position [440, 0]
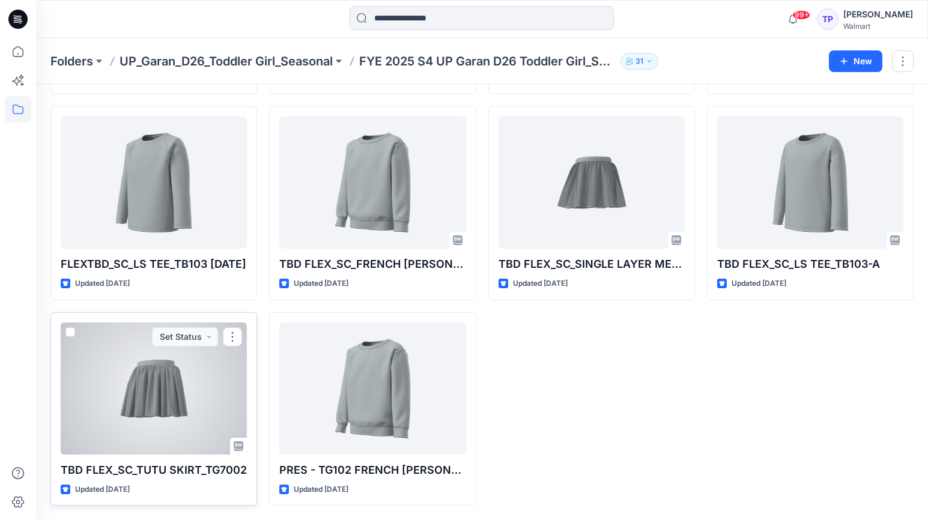
click at [228, 426] on div at bounding box center [154, 388] width 186 height 132
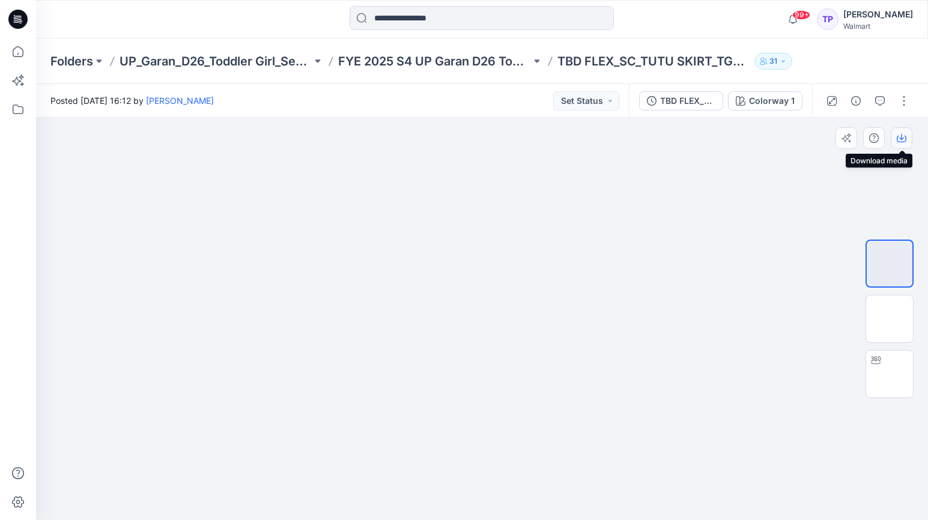
click at [907, 139] on button "button" at bounding box center [902, 138] width 22 height 22
click at [869, 208] on div at bounding box center [889, 319] width 48 height 255
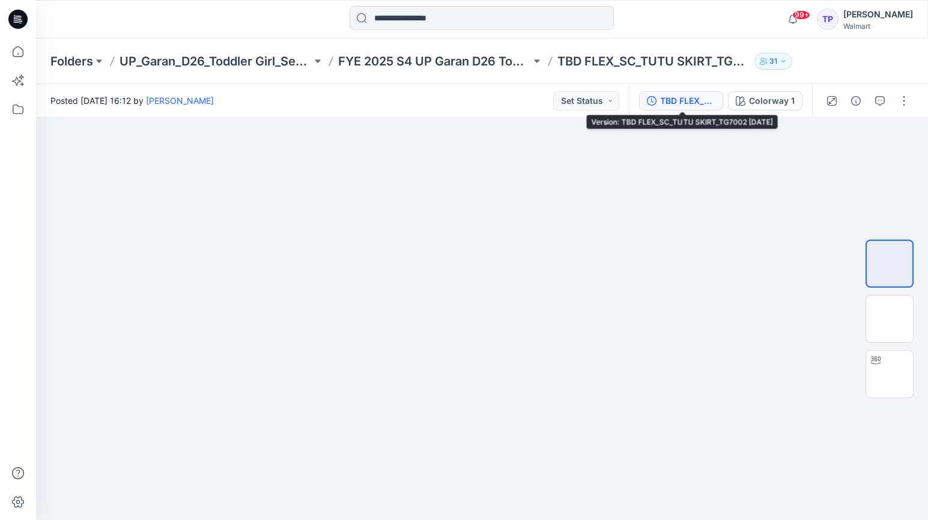
click at [697, 101] on div "TBD FLEX_SC_TUTU SKIRT_TG7002 [DATE]" at bounding box center [687, 100] width 55 height 13
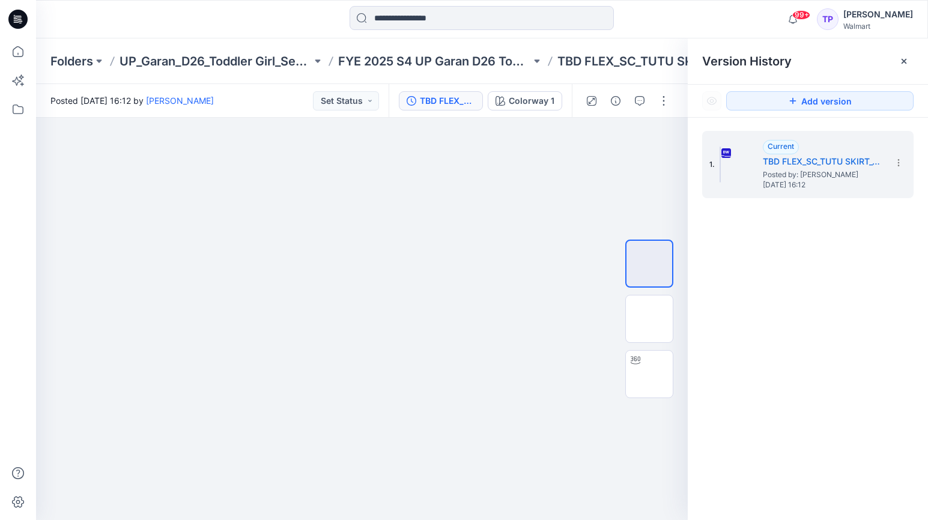
click at [900, 64] on icon at bounding box center [904, 61] width 10 height 10
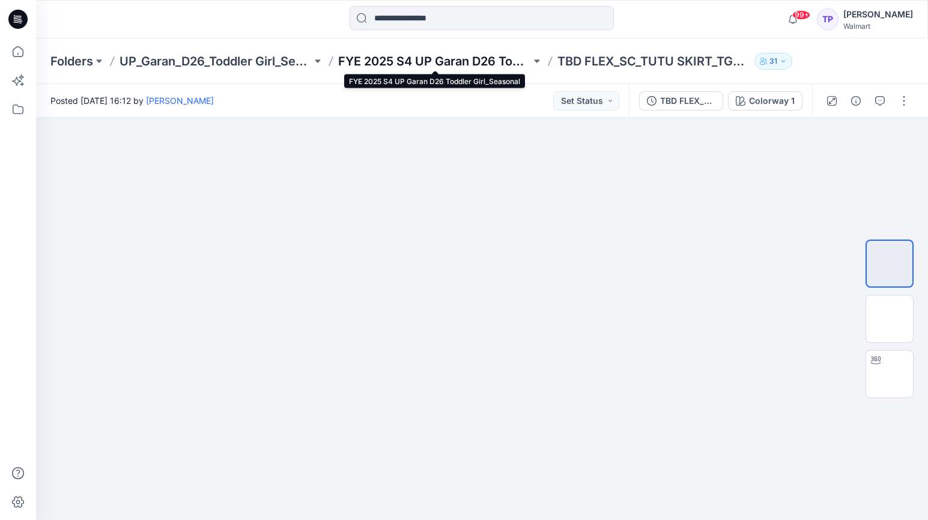
click at [413, 53] on p "FYE 2025 S4 UP Garan D26 Toddler Girl_Seasonal" at bounding box center [434, 61] width 192 height 17
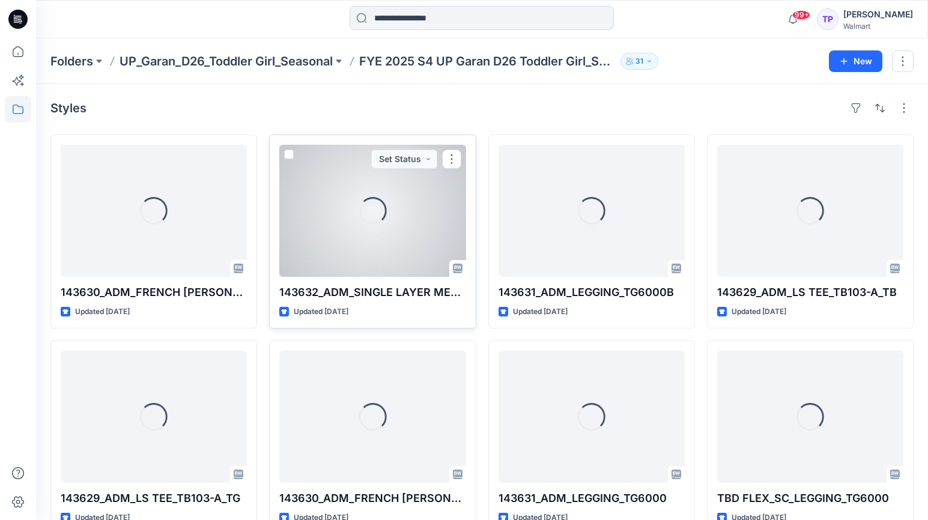
click at [394, 228] on div "Loading..." at bounding box center [372, 211] width 186 height 132
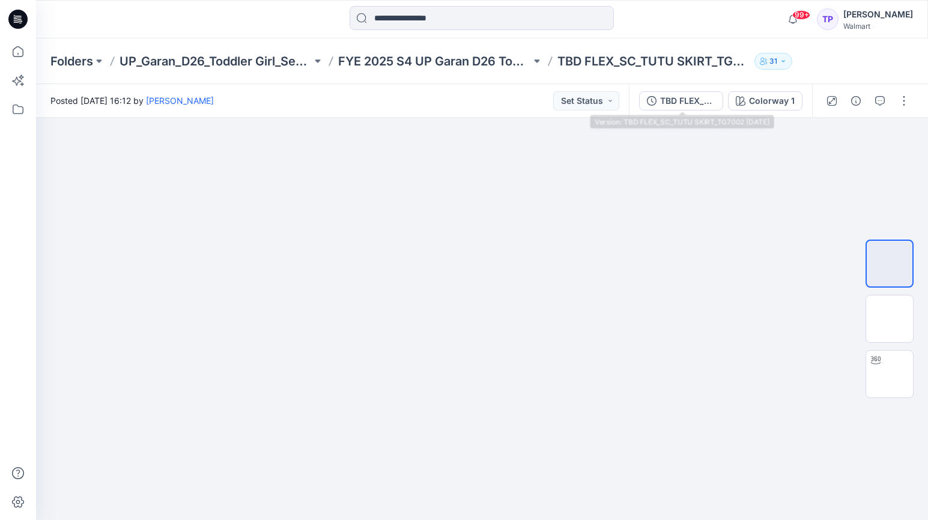
click at [679, 115] on div "TBD FLEX_SC_TUTU SKIRT_TG7002 [DATE] Colorway 1" at bounding box center [720, 101] width 183 height 34
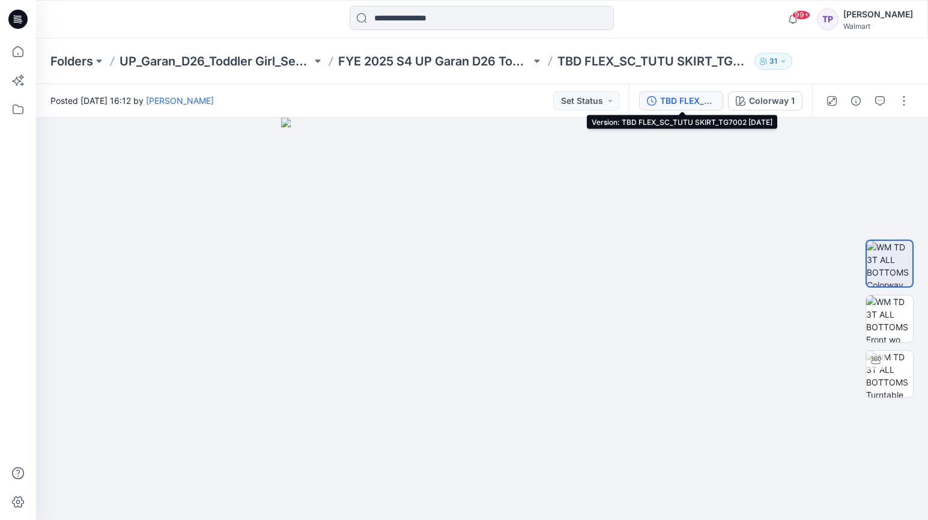
click at [682, 97] on div "TBD FLEX_SC_TUTU SKIRT_TG7002 [DATE]" at bounding box center [687, 100] width 55 height 13
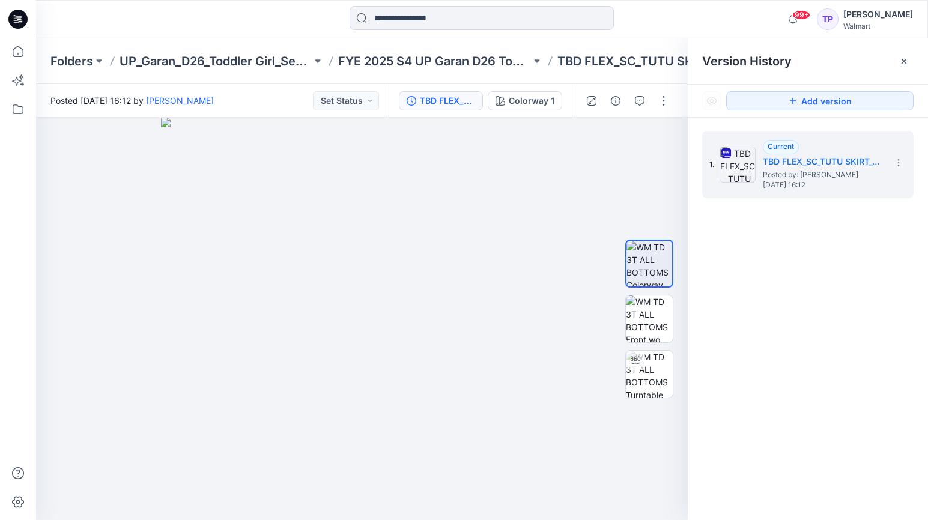
click at [900, 57] on icon at bounding box center [904, 61] width 10 height 10
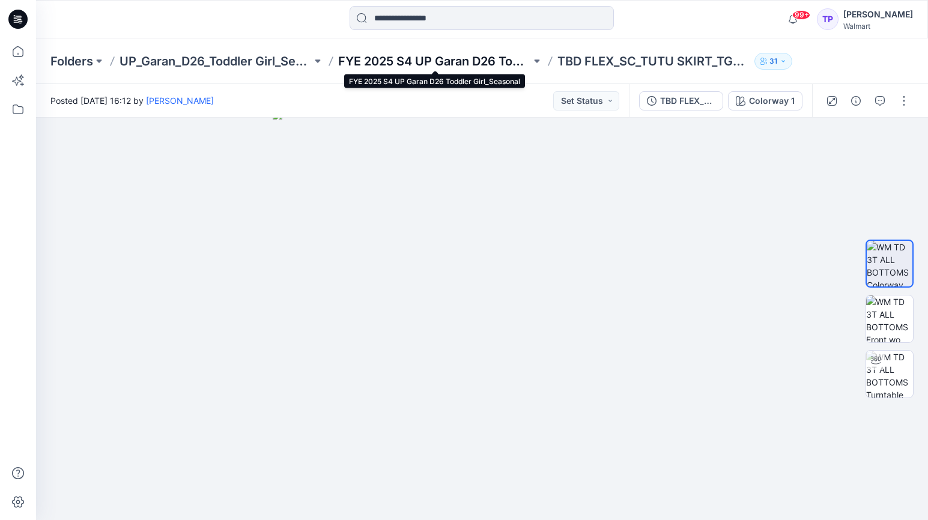
click at [498, 59] on p "FYE 2025 S4 UP Garan D26 Toddler Girl_Seasonal" at bounding box center [434, 61] width 192 height 17
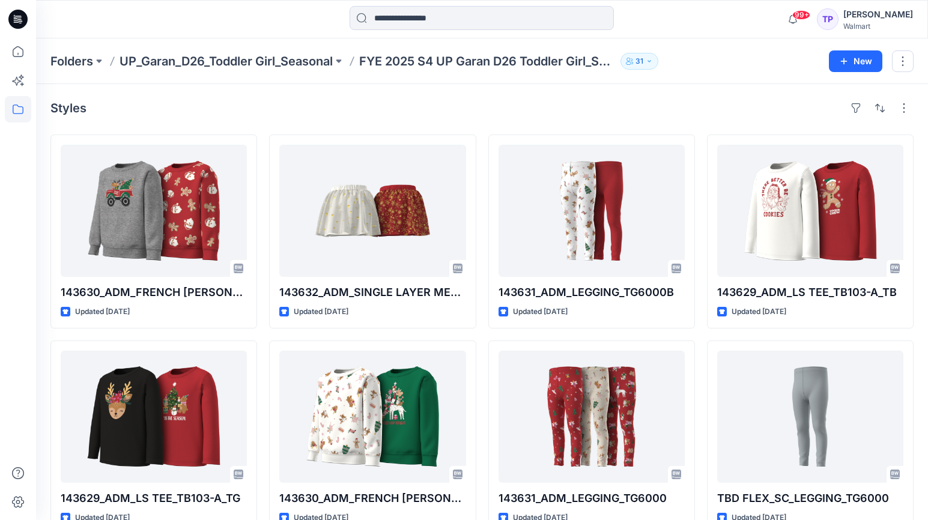
click at [315, 86] on div "Styles 143630_ADM_FRENCH [PERSON_NAME] SWEATSHIRT_TG102_TB Updated [DATE] 14362…" at bounding box center [482, 521] width 892 height 875
click at [686, 89] on div "Styles 143630_ADM_FRENCH [PERSON_NAME] SWEATSHIRT_TG102_TB Updated [DATE] 14362…" at bounding box center [482, 521] width 892 height 875
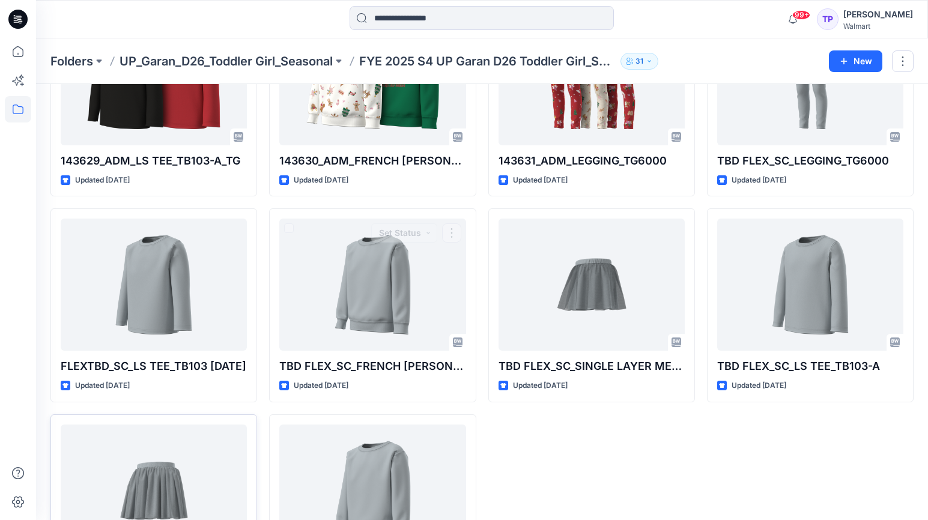
scroll to position [440, 0]
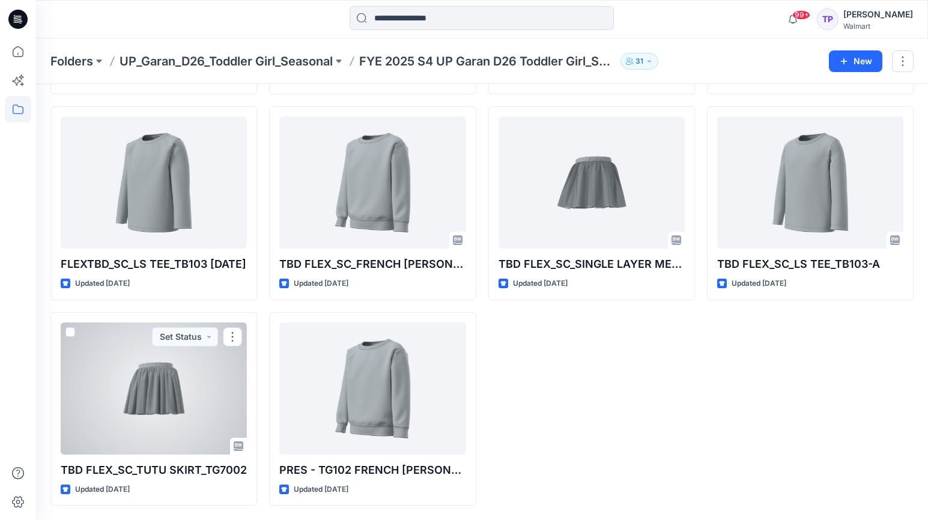
click at [157, 394] on div at bounding box center [154, 388] width 186 height 132
